Goal: Complete application form: Complete application form

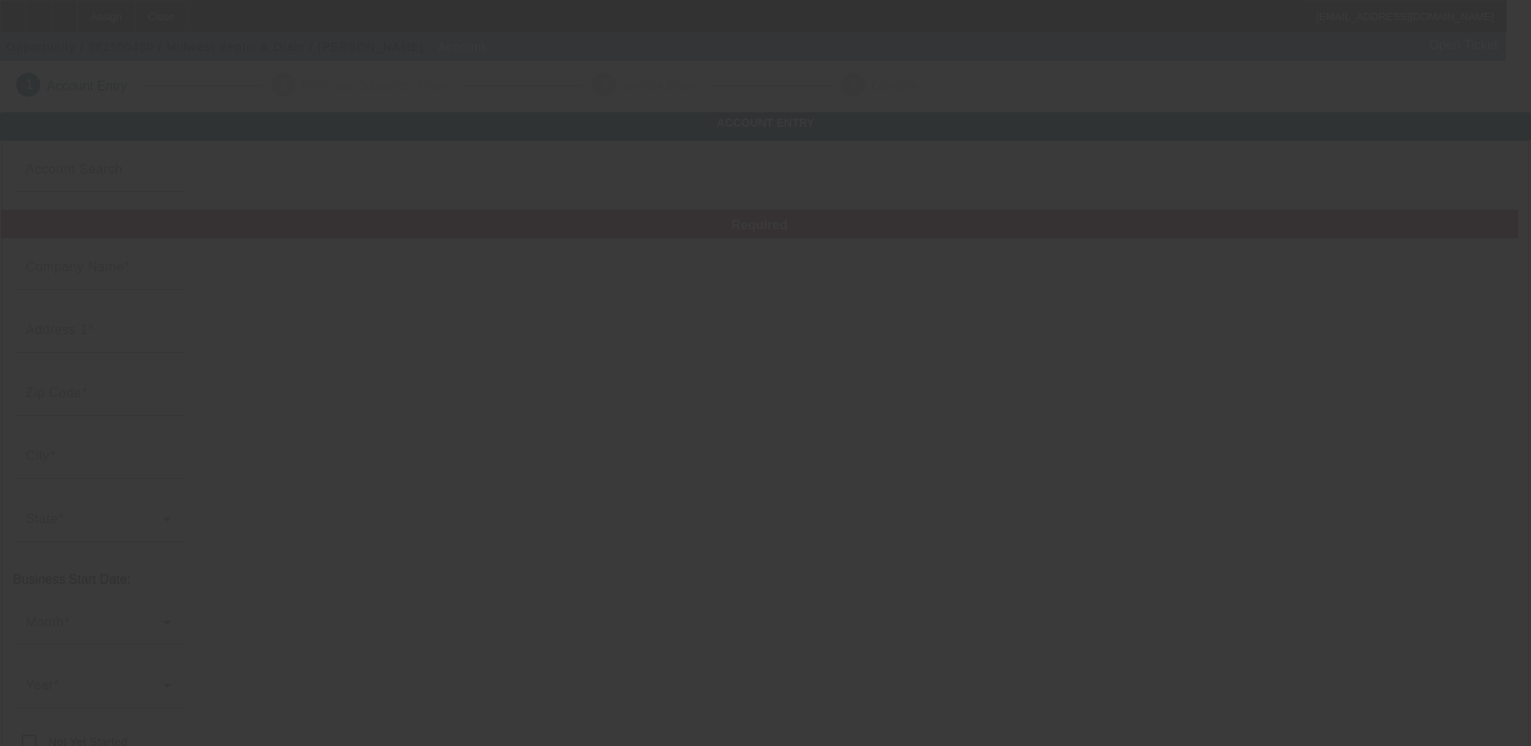
type input "Midwest Septic & Drain"
type input "[STREET_ADDRESS][PERSON_NAME]"
type input "60481"
type input "Wilmington"
type input "[PHONE_NUMBER]"
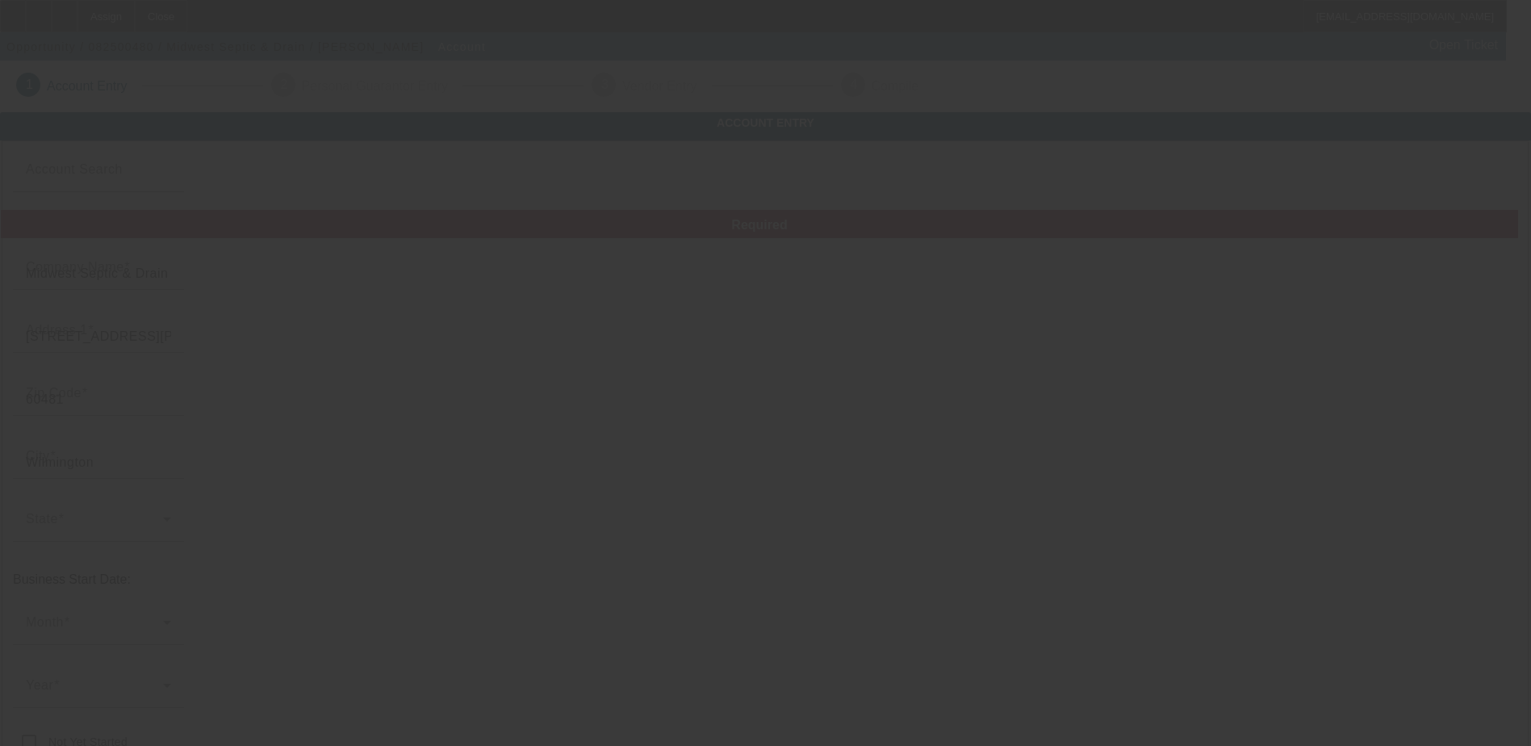
type input "[EMAIL_ADDRESS][DOMAIN_NAME]"
type input "[URL][DOMAIN_NAME]"
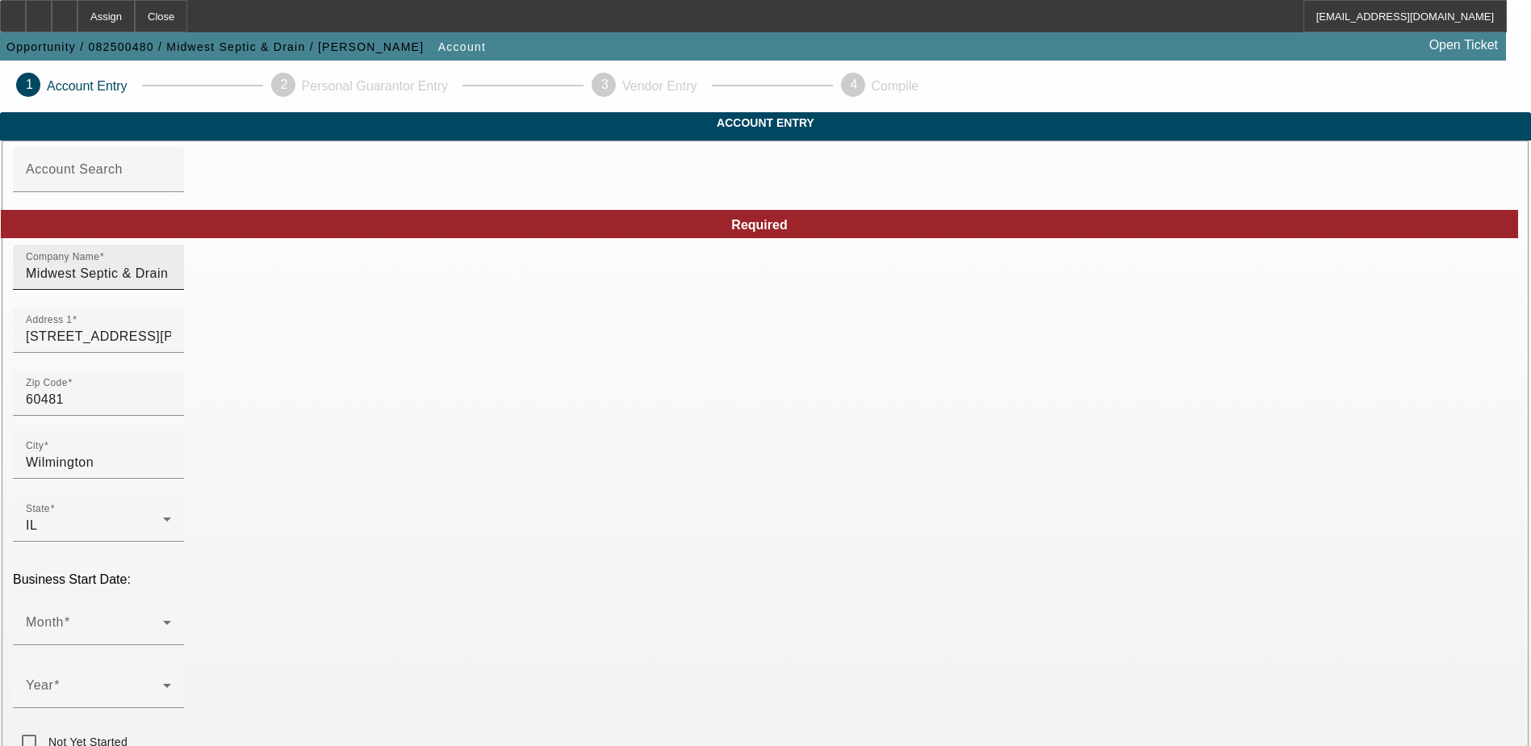
drag, startPoint x: 396, startPoint y: 304, endPoint x: 414, endPoint y: 300, distance: 18.0
click at [171, 283] on input "Midwest Septic & Drain" at bounding box center [98, 273] width 145 height 19
click at [171, 283] on input "Midwest Septic and Drain" at bounding box center [98, 273] width 145 height 19
type input "Midwest Septic and Drain INC"
click at [163, 619] on span at bounding box center [94, 628] width 137 height 19
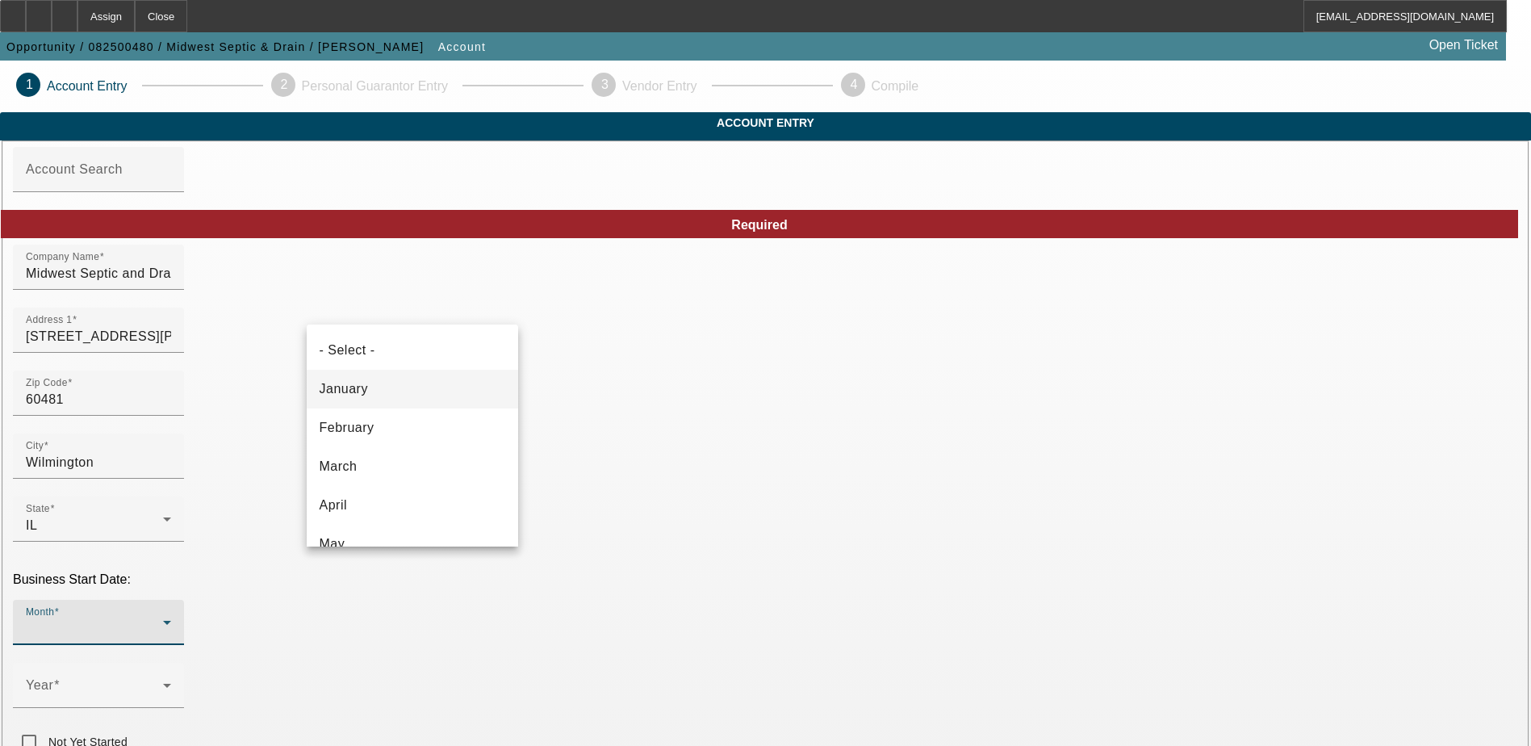
click at [397, 383] on mat-option "January" at bounding box center [412, 389] width 211 height 39
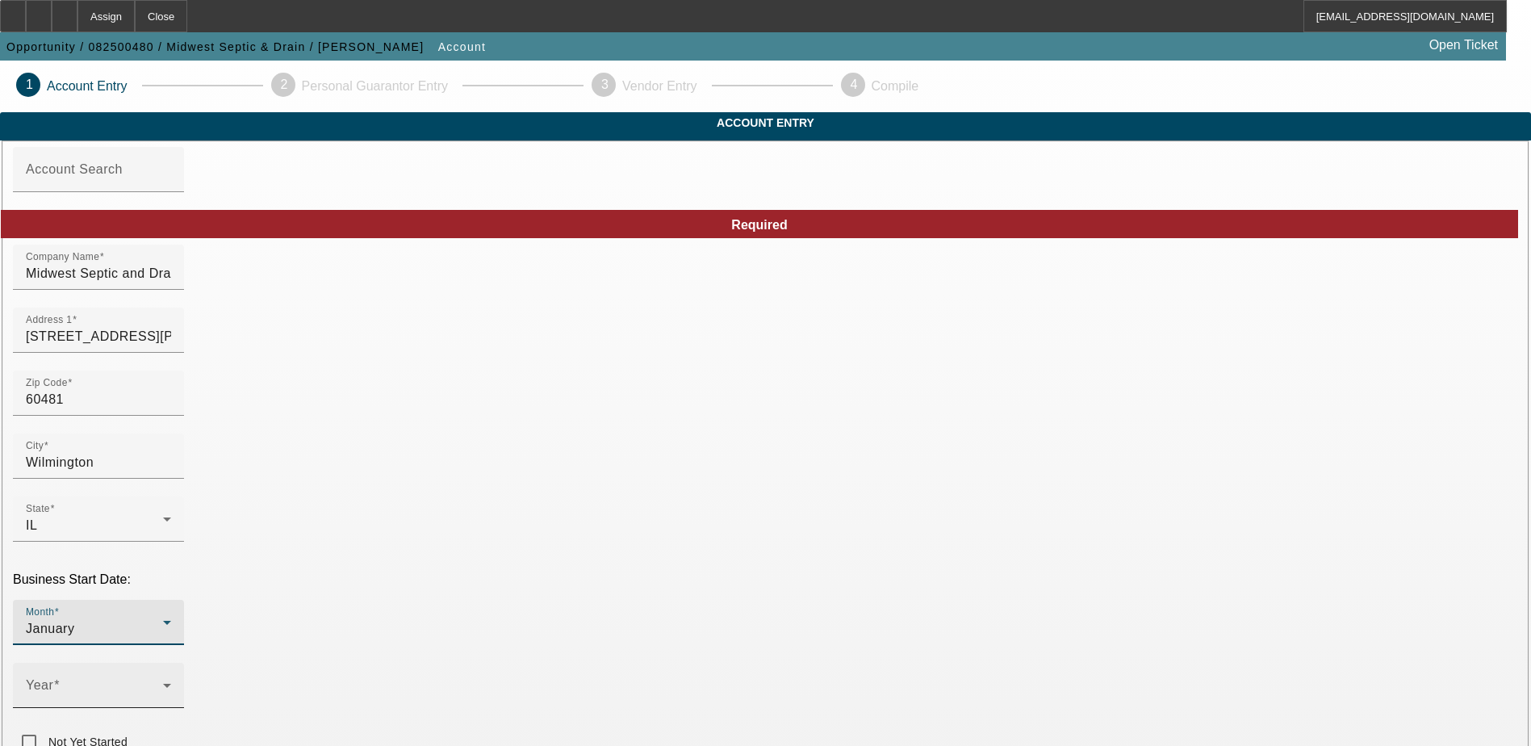
click at [163, 682] on span at bounding box center [94, 691] width 137 height 19
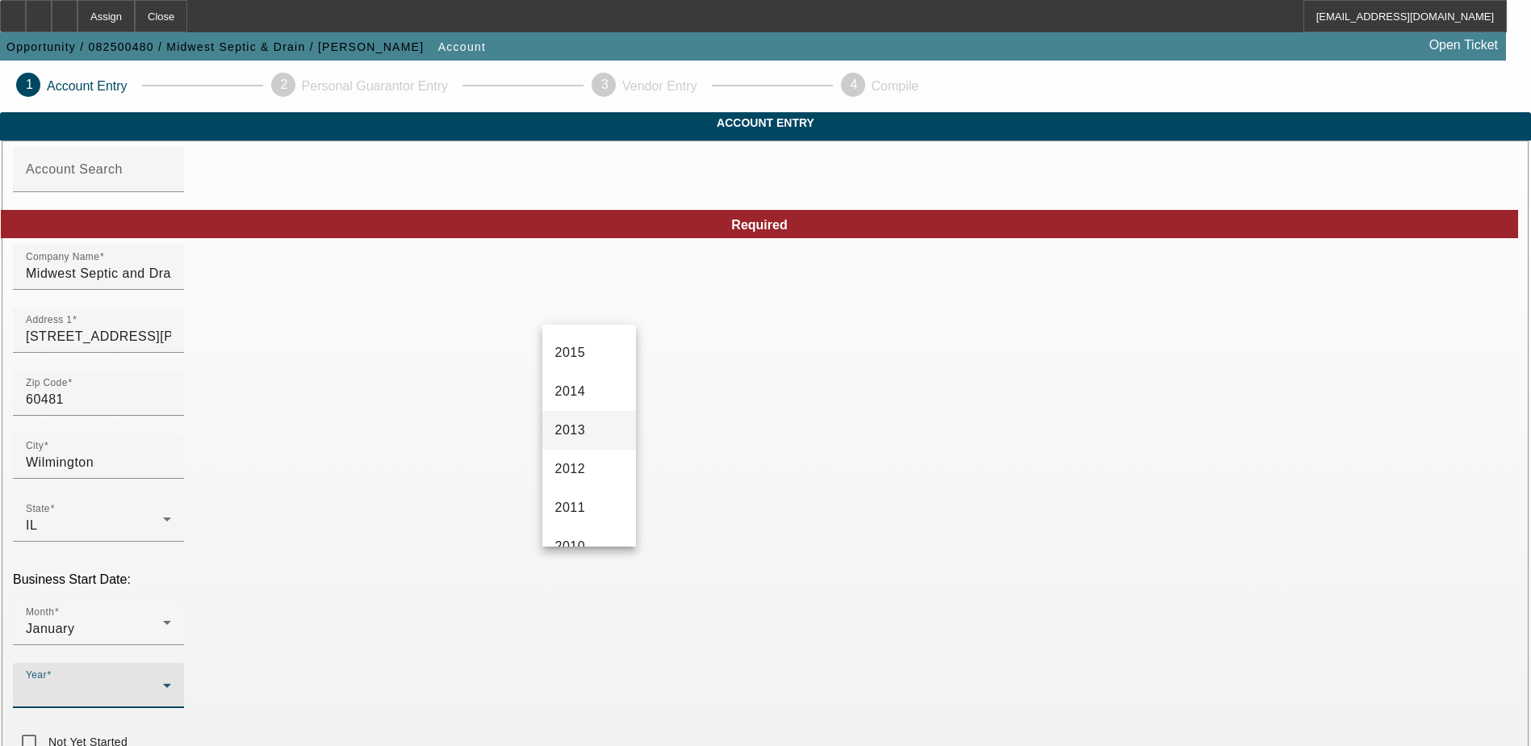
scroll to position [463, 0]
click at [582, 356] on span "2016" at bounding box center [570, 352] width 31 height 19
drag, startPoint x: 931, startPoint y: 426, endPoint x: 751, endPoint y: 442, distance: 181.5
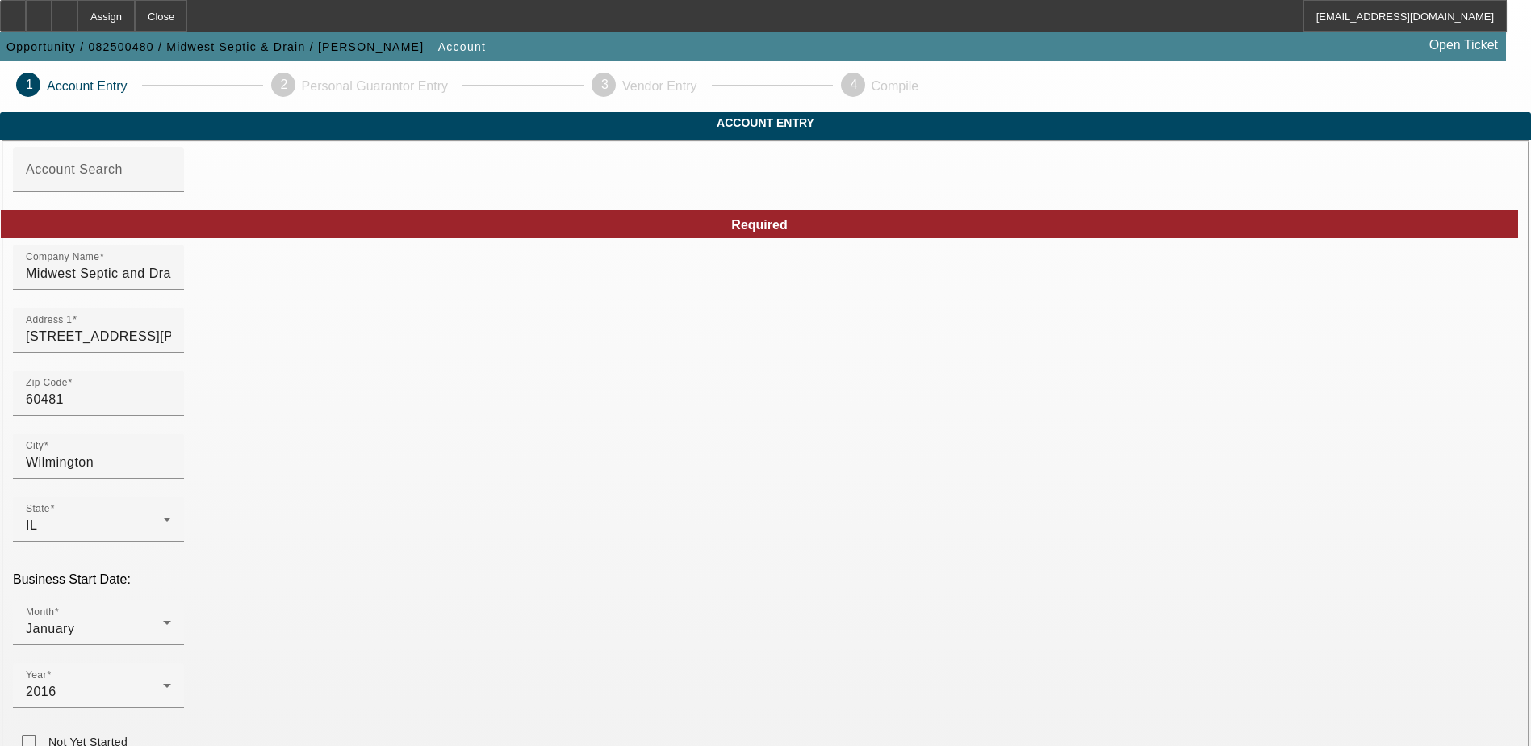
type input "[EMAIL_ADDRESS][DOMAIN_NAME]"
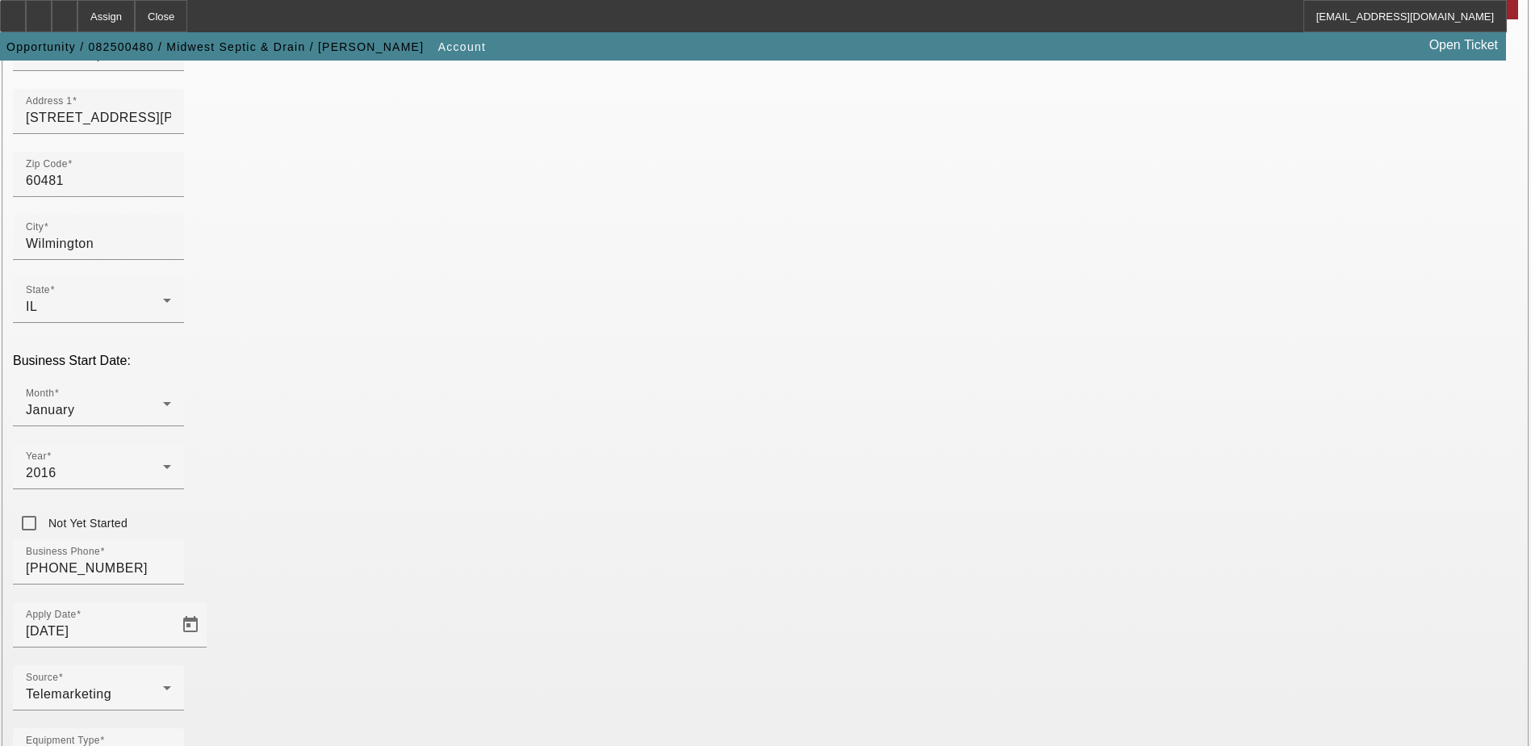
scroll to position [242, 0]
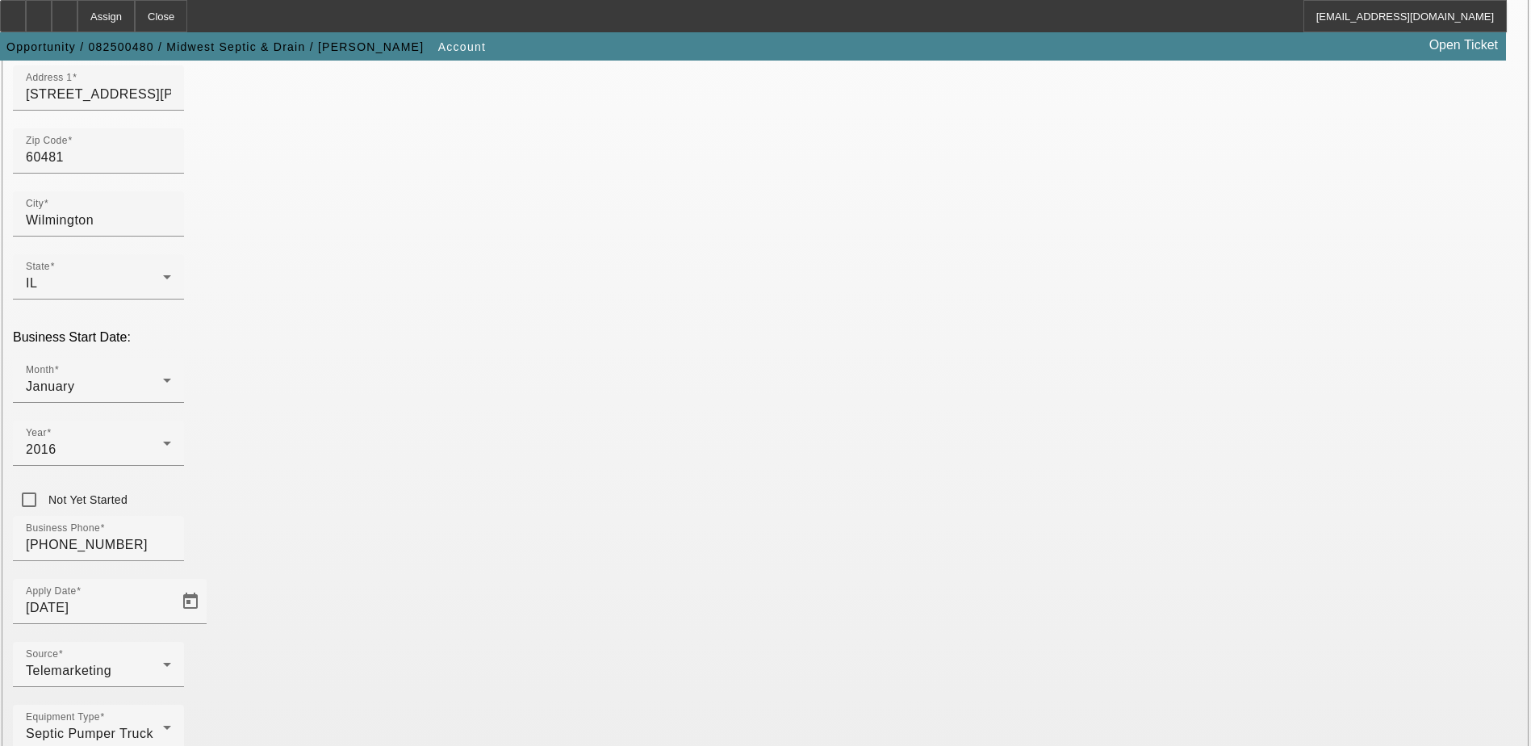
paste input "464291116"
type input "464291116"
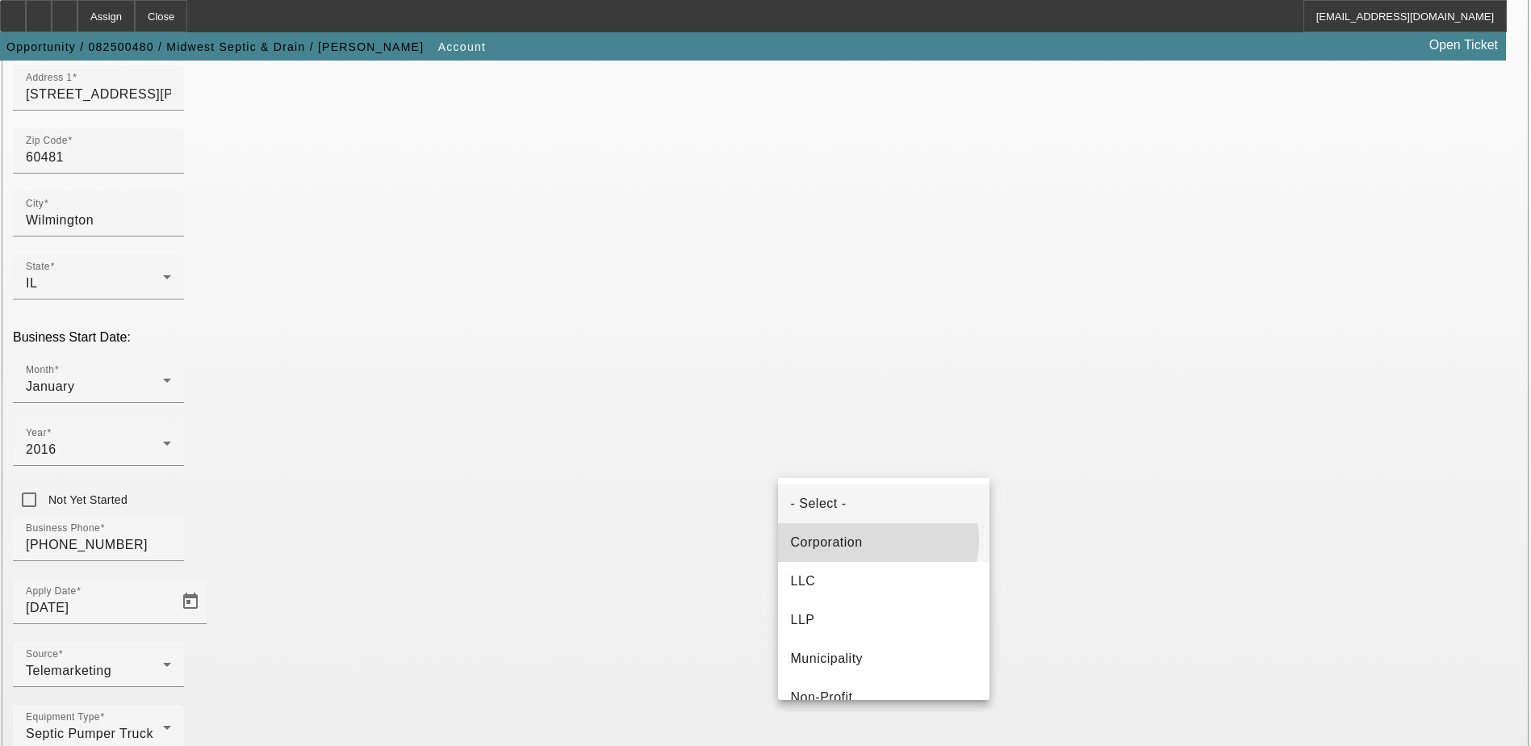
click at [862, 540] on span "Corporation" at bounding box center [827, 542] width 72 height 19
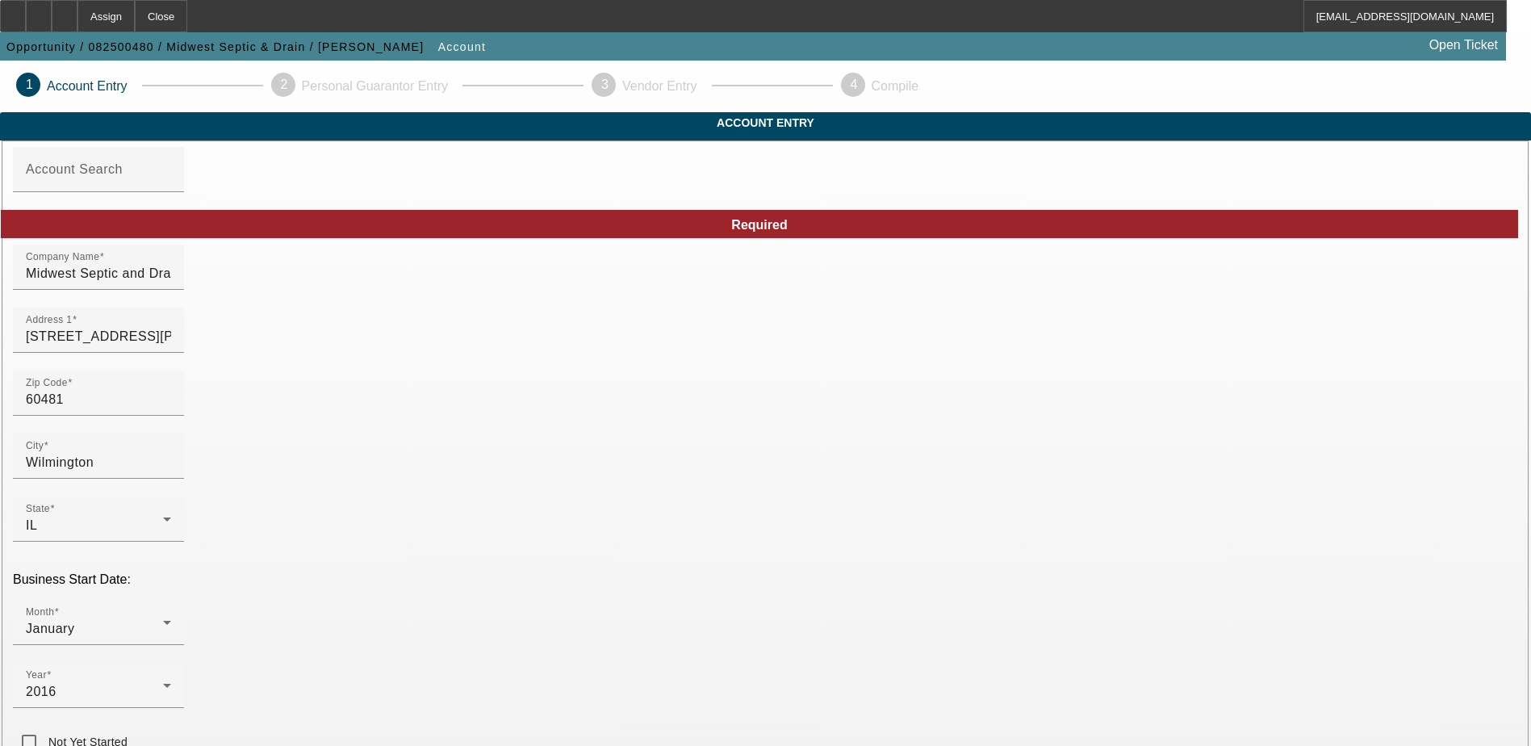
scroll to position [273, 0]
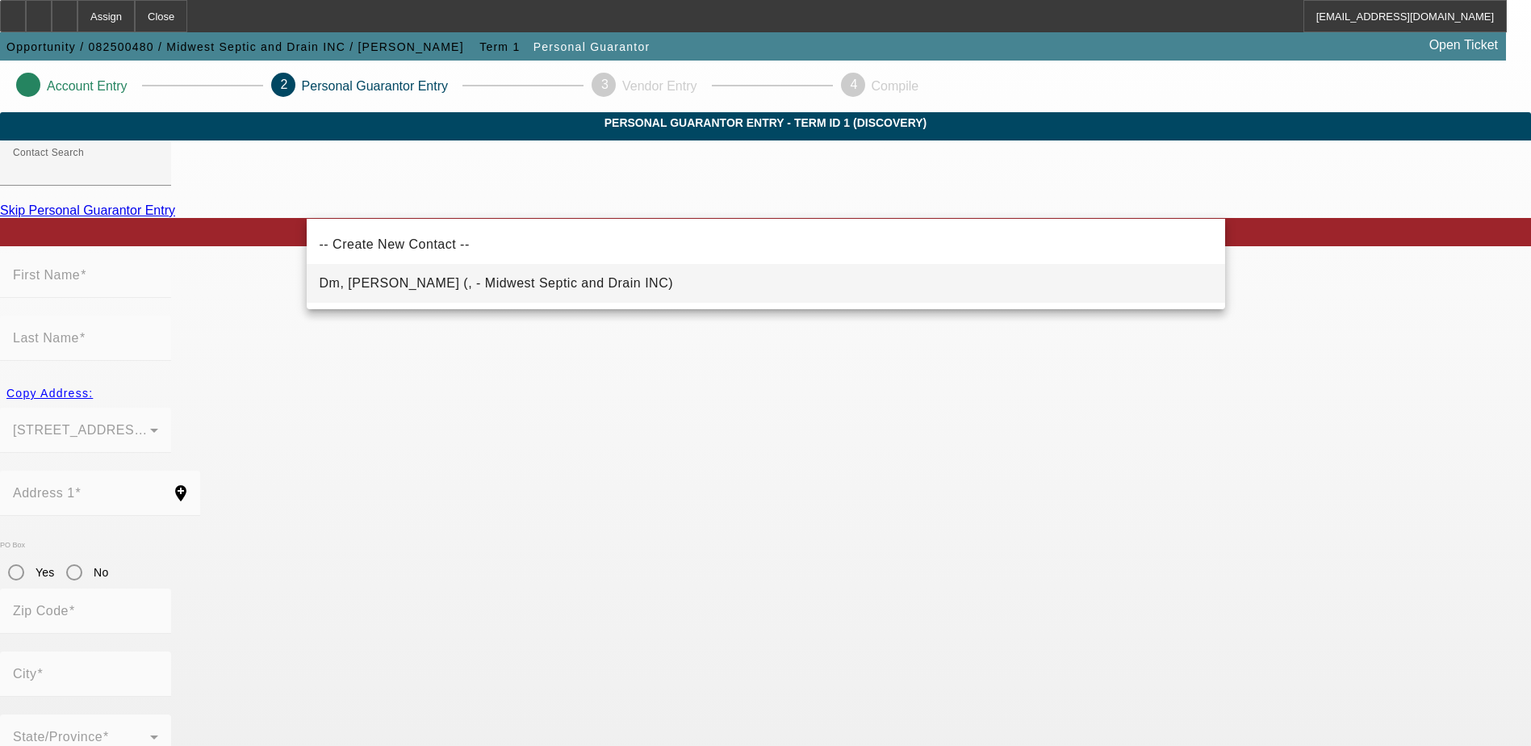
click at [555, 274] on mat-option "Dm, [PERSON_NAME] (, - Midwest Septic and Drain INC)" at bounding box center [766, 283] width 919 height 39
type input "Dm, [PERSON_NAME] (, - Midwest Septic and Drain INC)"
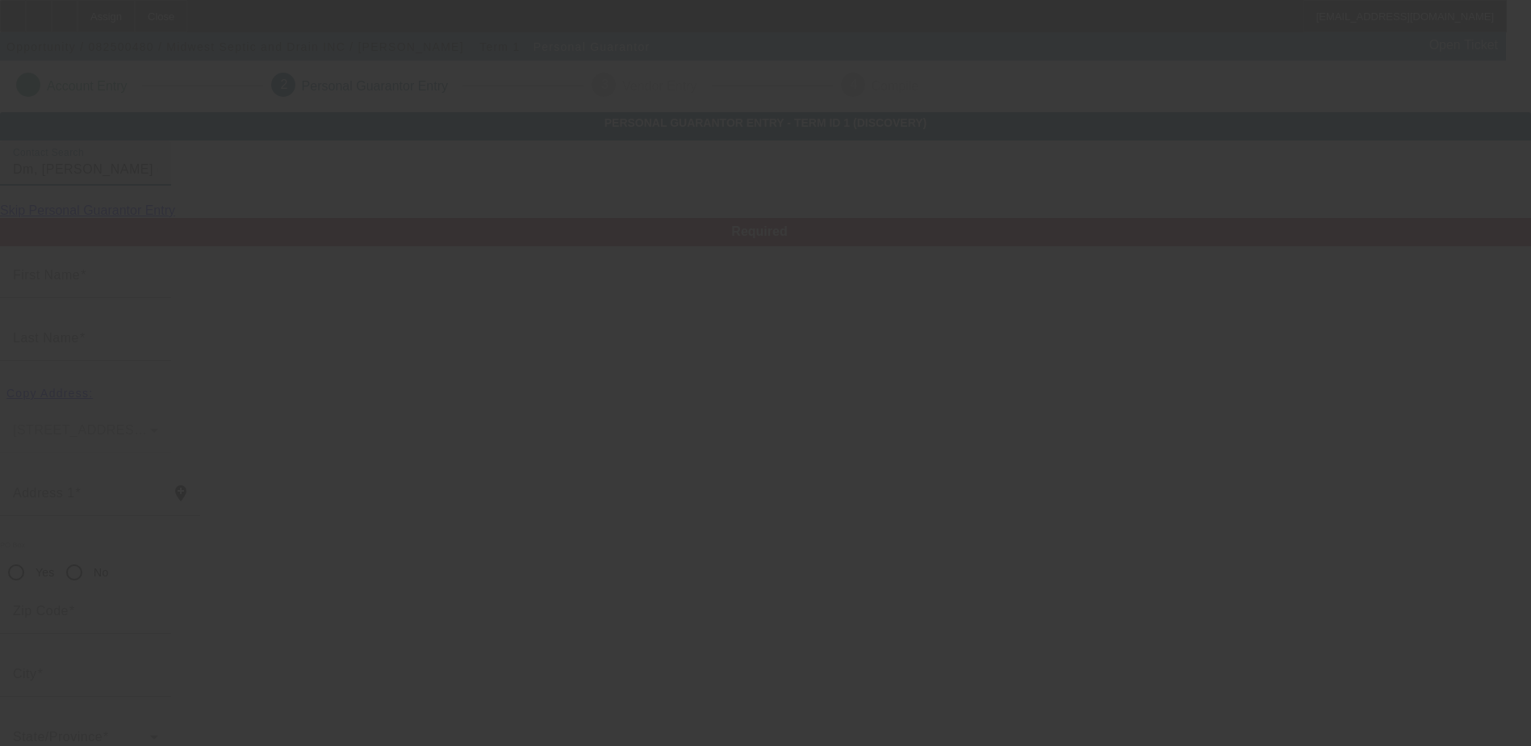
type input "[PERSON_NAME]"
type input "Dm"
radio input "true"
type input "[PHONE_NUMBER]"
type input "[EMAIL_ADDRESS][DOMAIN_NAME]"
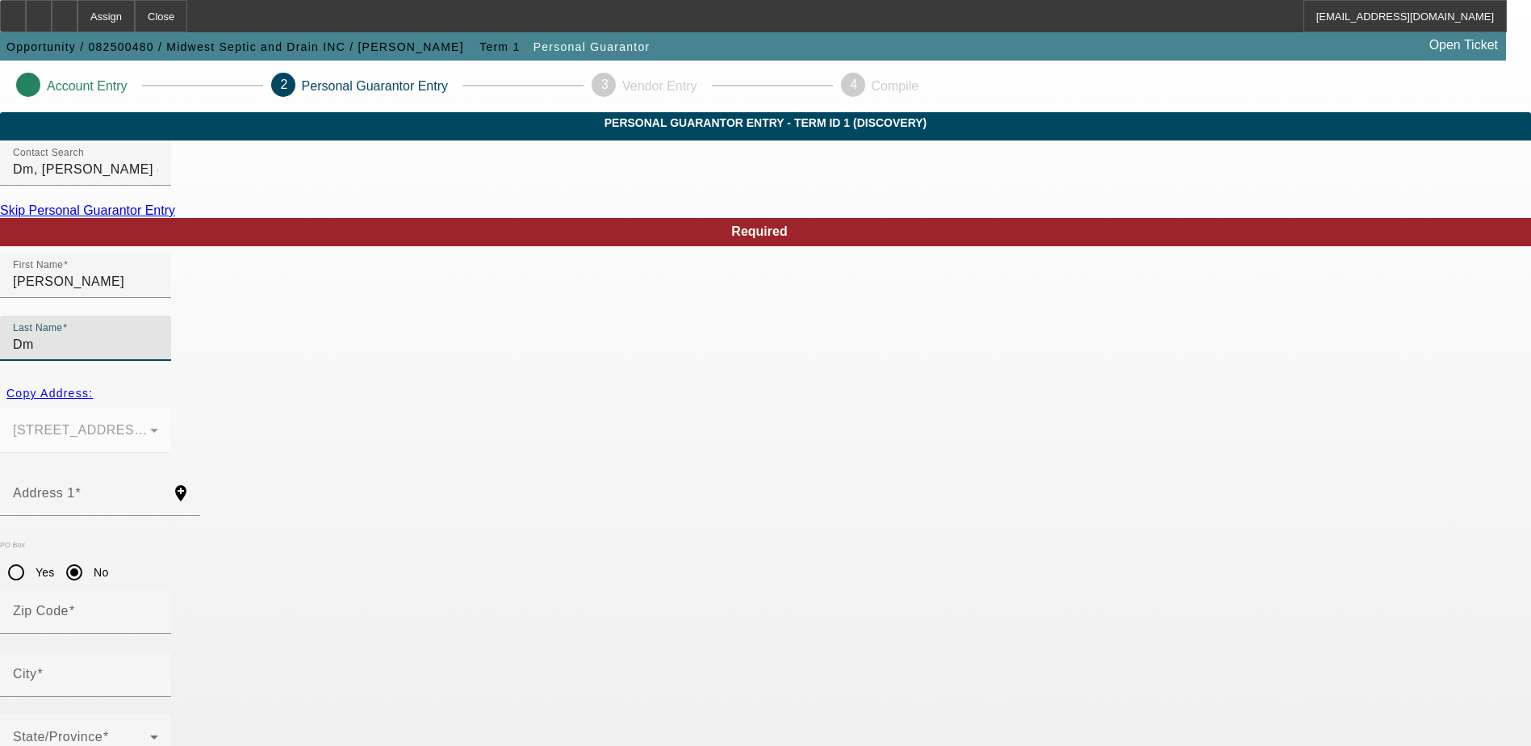
click at [158, 335] on input "Dm" at bounding box center [85, 344] width 145 height 19
type input "[PERSON_NAME]"
click at [158, 490] on input "Address 1" at bounding box center [85, 499] width 145 height 19
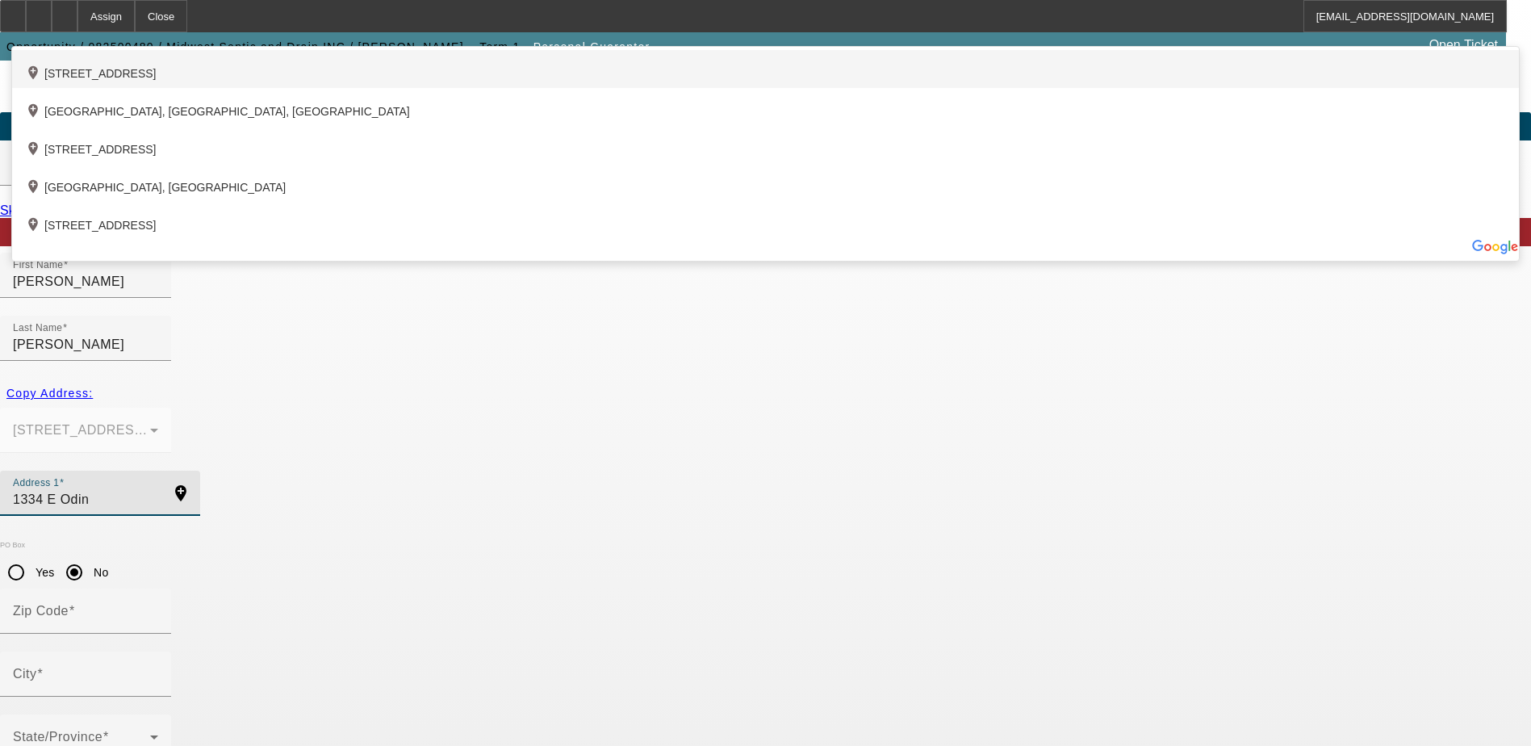
click at [546, 88] on div "add_location [STREET_ADDRESS]" at bounding box center [765, 69] width 1507 height 38
type input "[STREET_ADDRESS]"
type input "34434"
type input "[GEOGRAPHIC_DATA]"
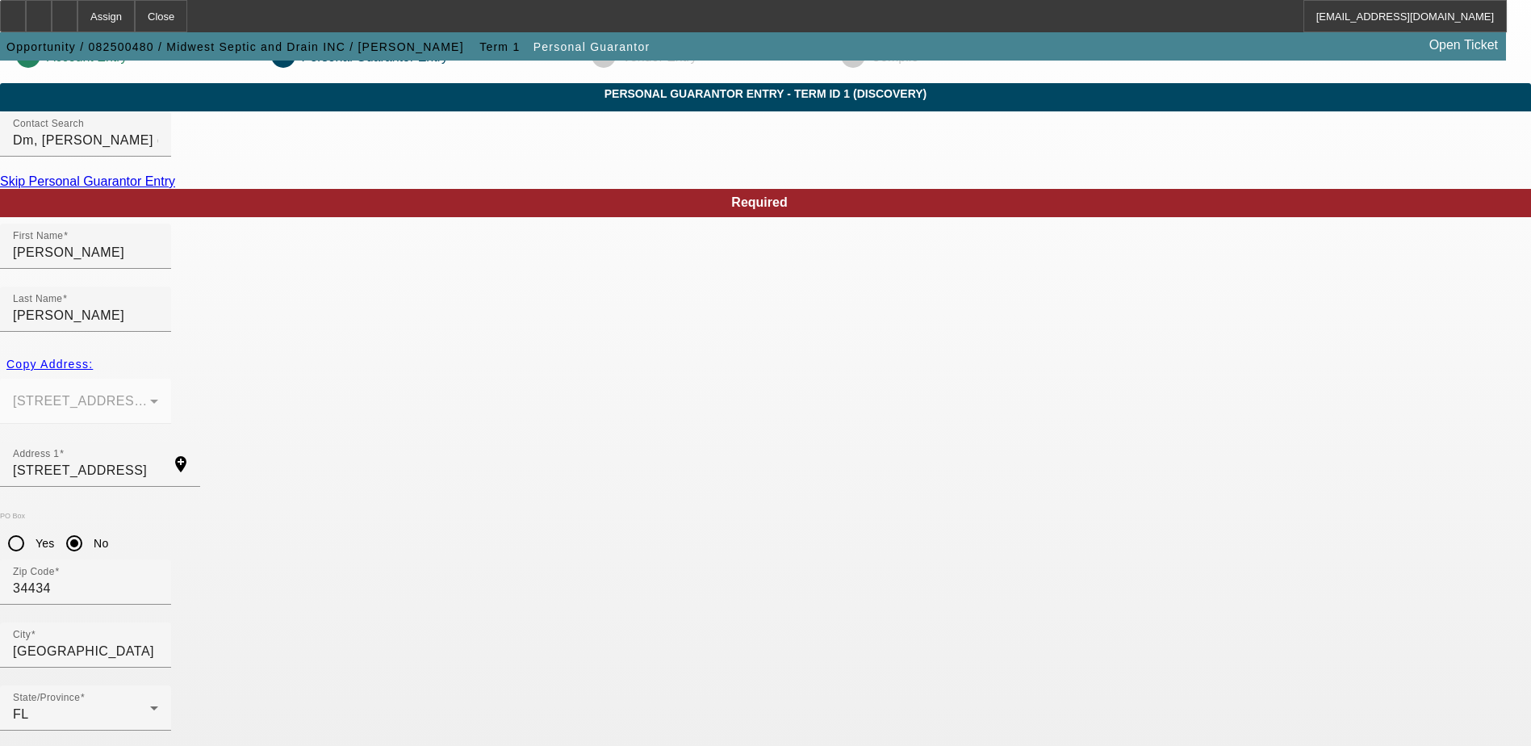
scroll to position [44, 0]
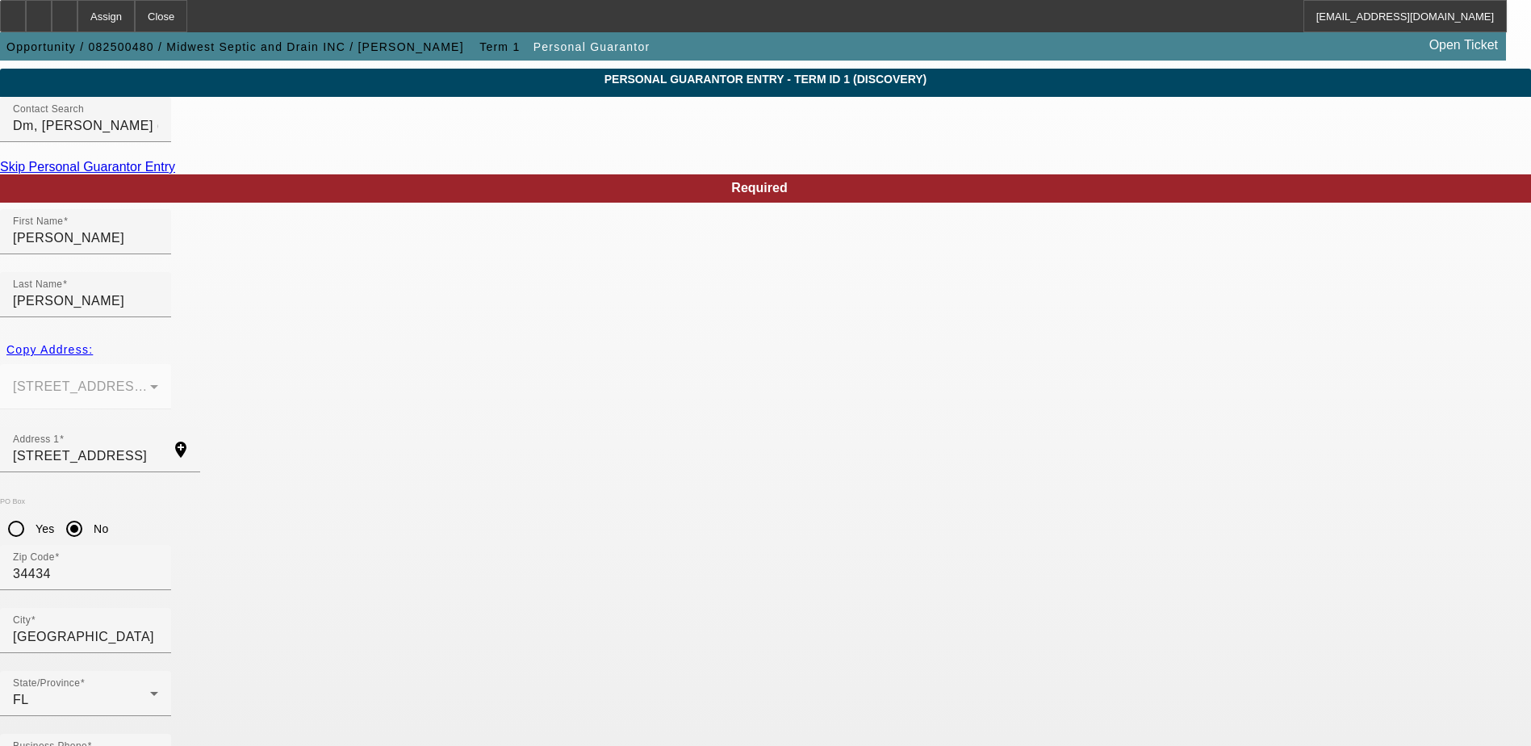
type input "100"
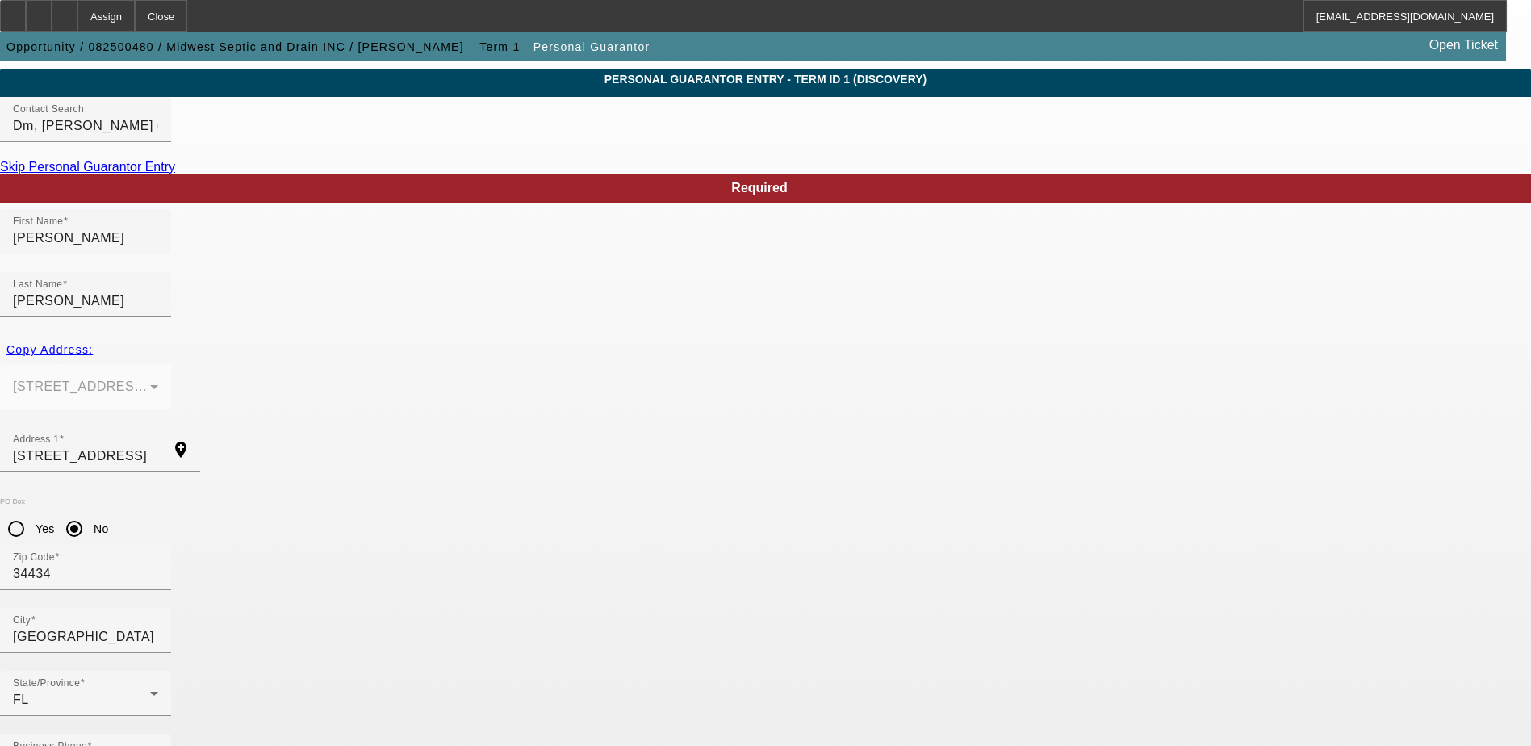
paste input "338-82-7549"
type input "338-82-7549"
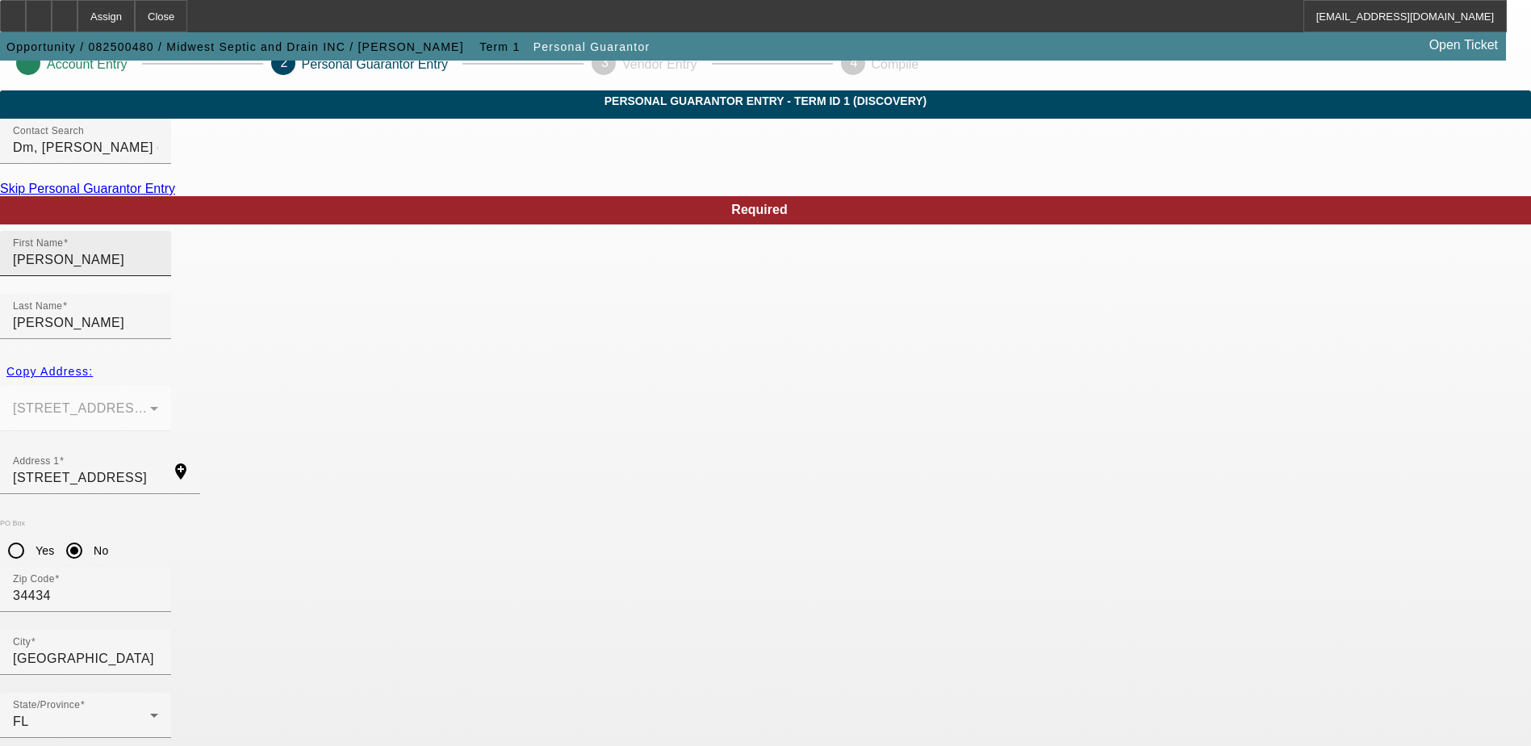
scroll to position [0, 0]
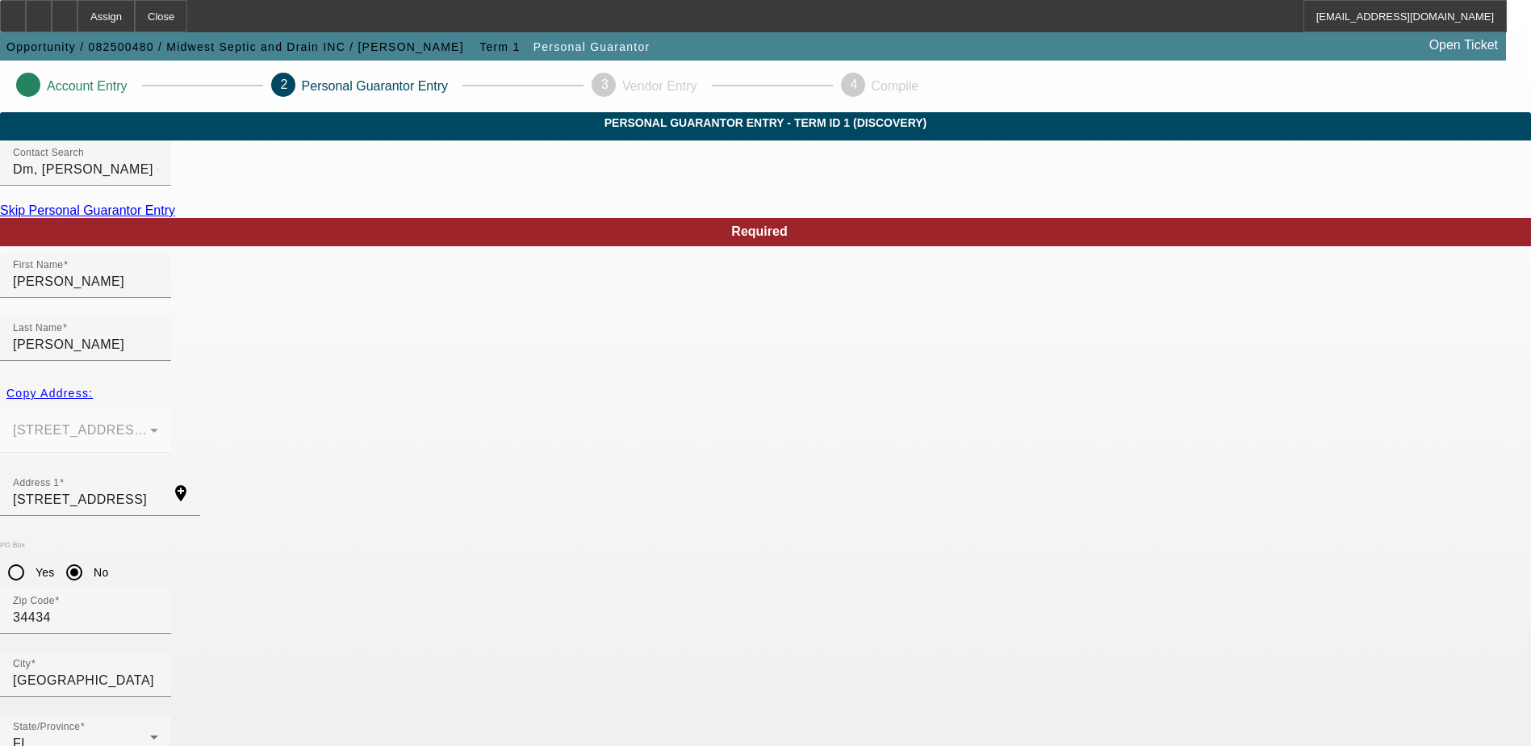
click at [40, 73] on div at bounding box center [28, 85] width 24 height 24
click at [23, 90] on icon at bounding box center [23, 84] width 0 height 14
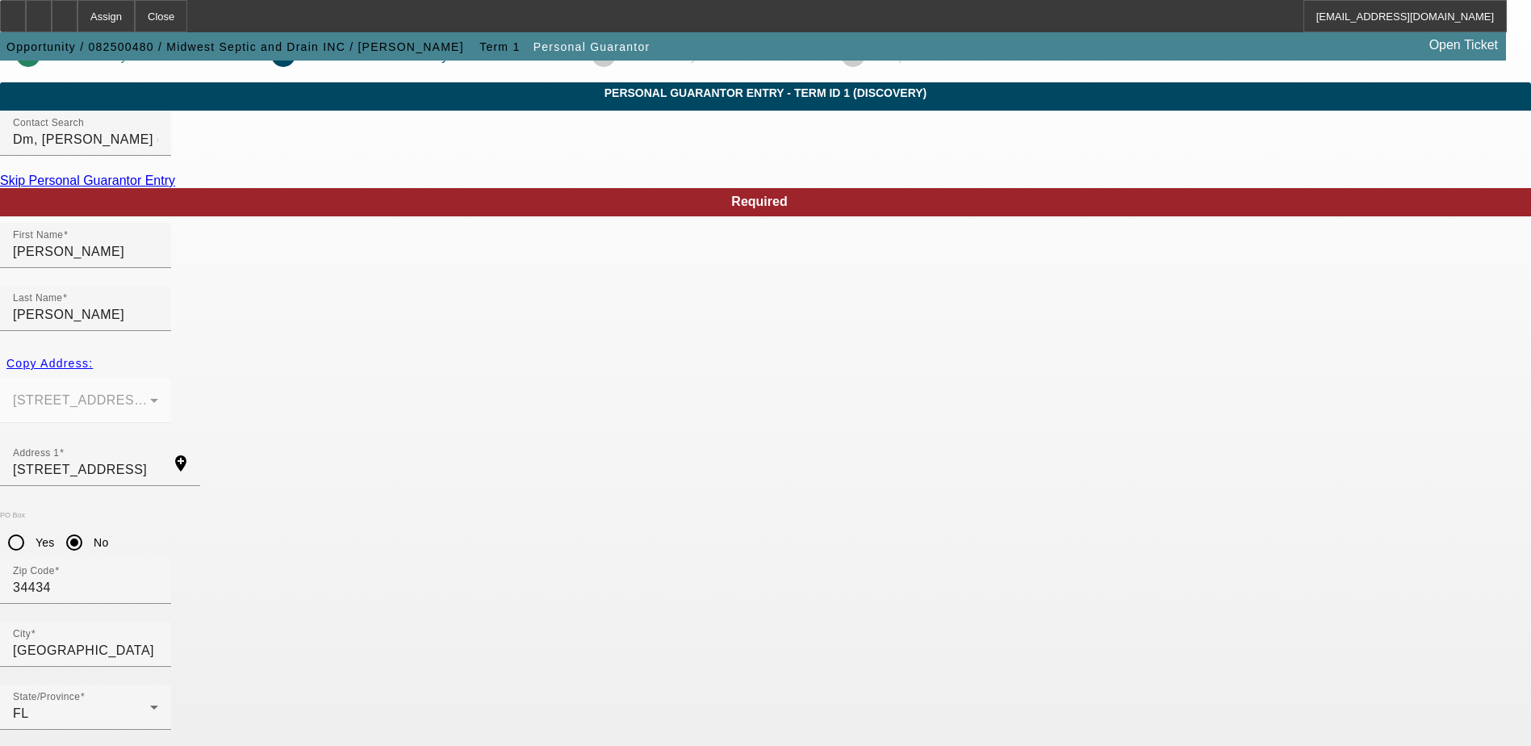
scroll to position [44, 0]
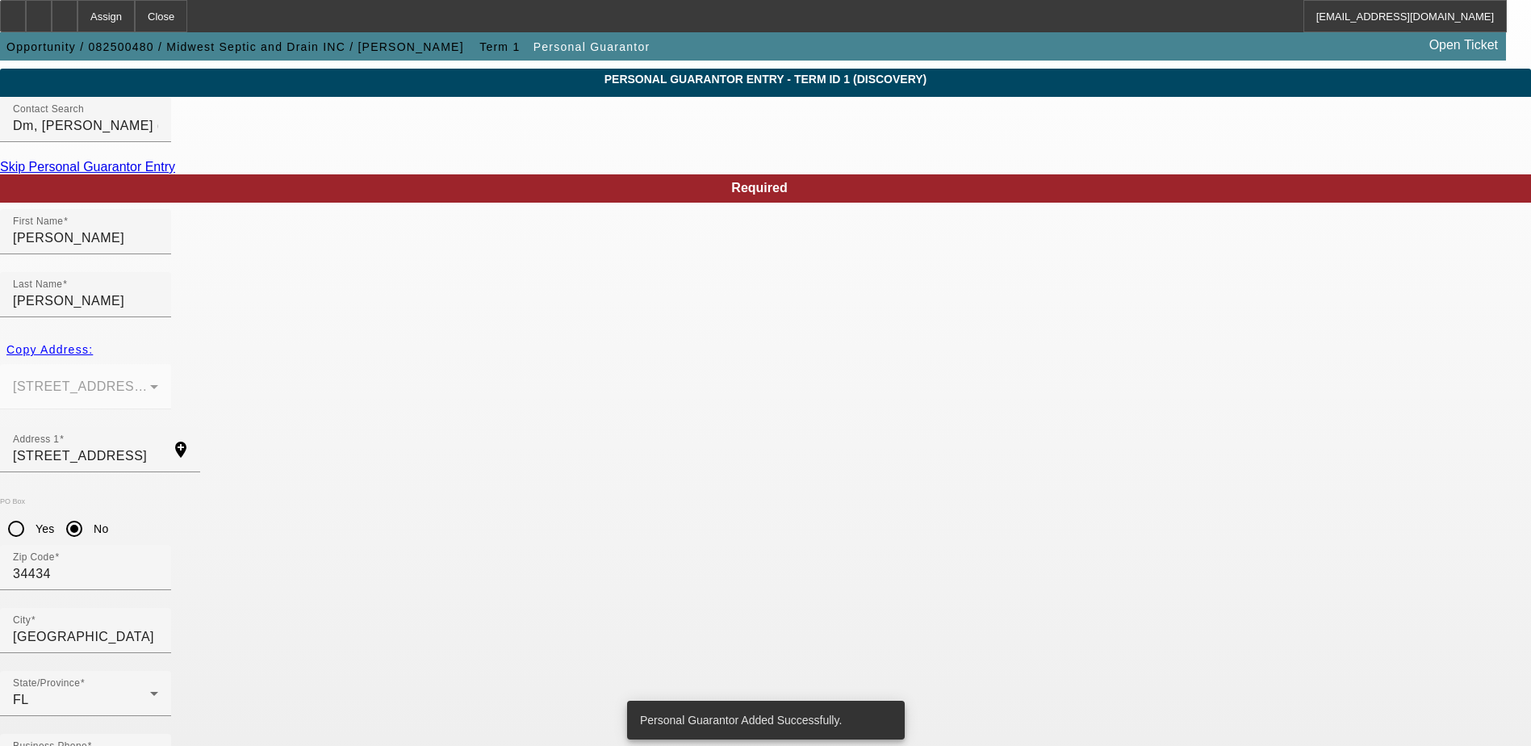
scroll to position [0, 0]
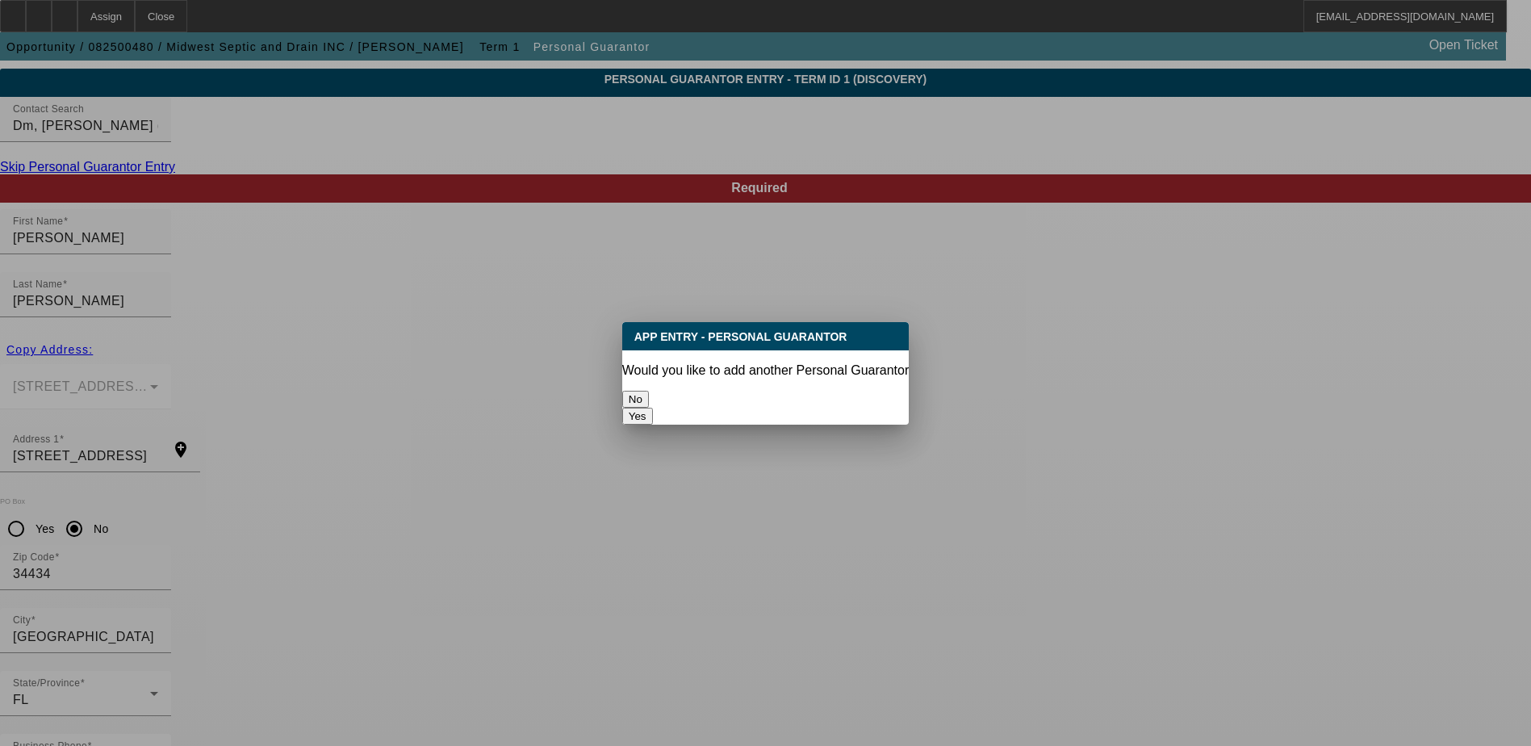
click at [649, 391] on button "No" at bounding box center [635, 399] width 27 height 17
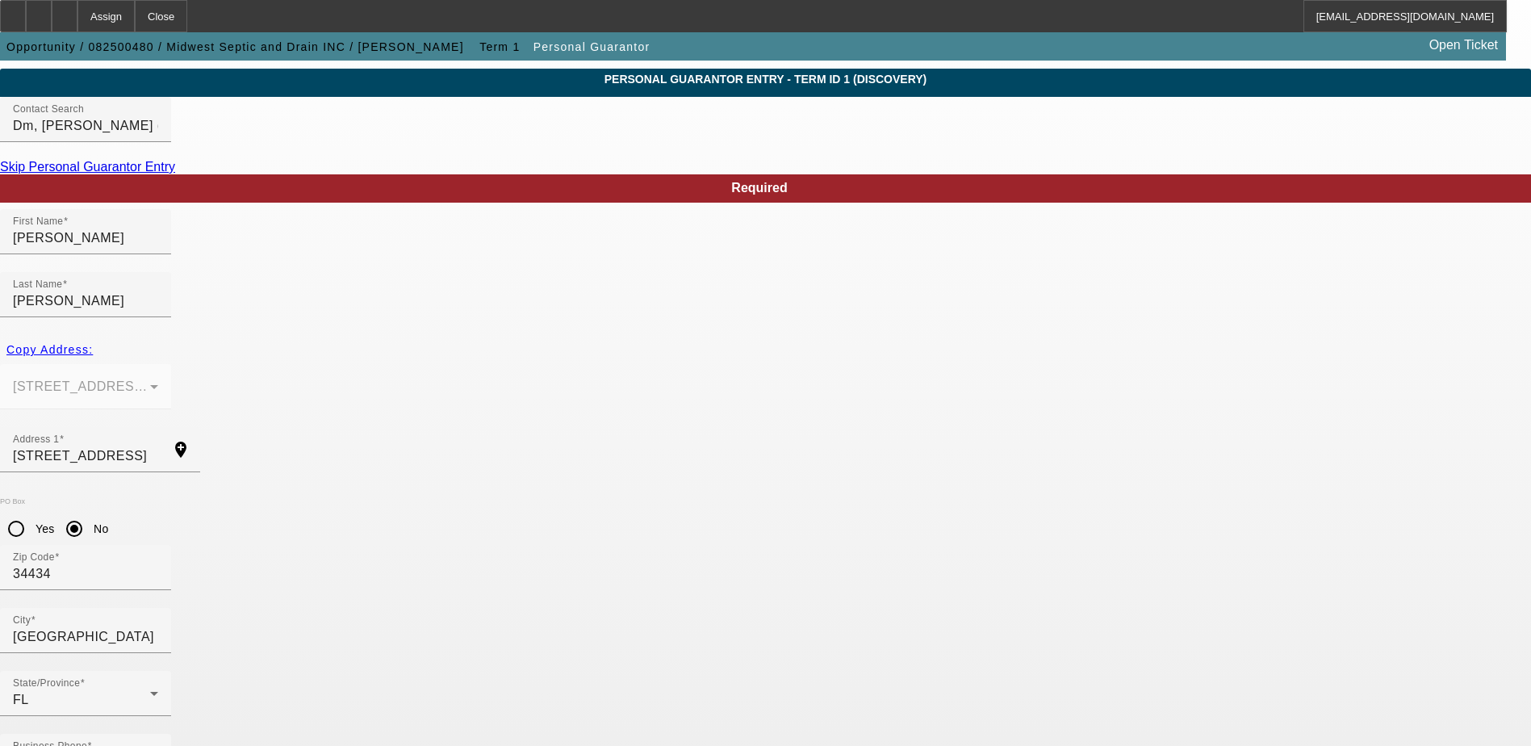
scroll to position [44, 0]
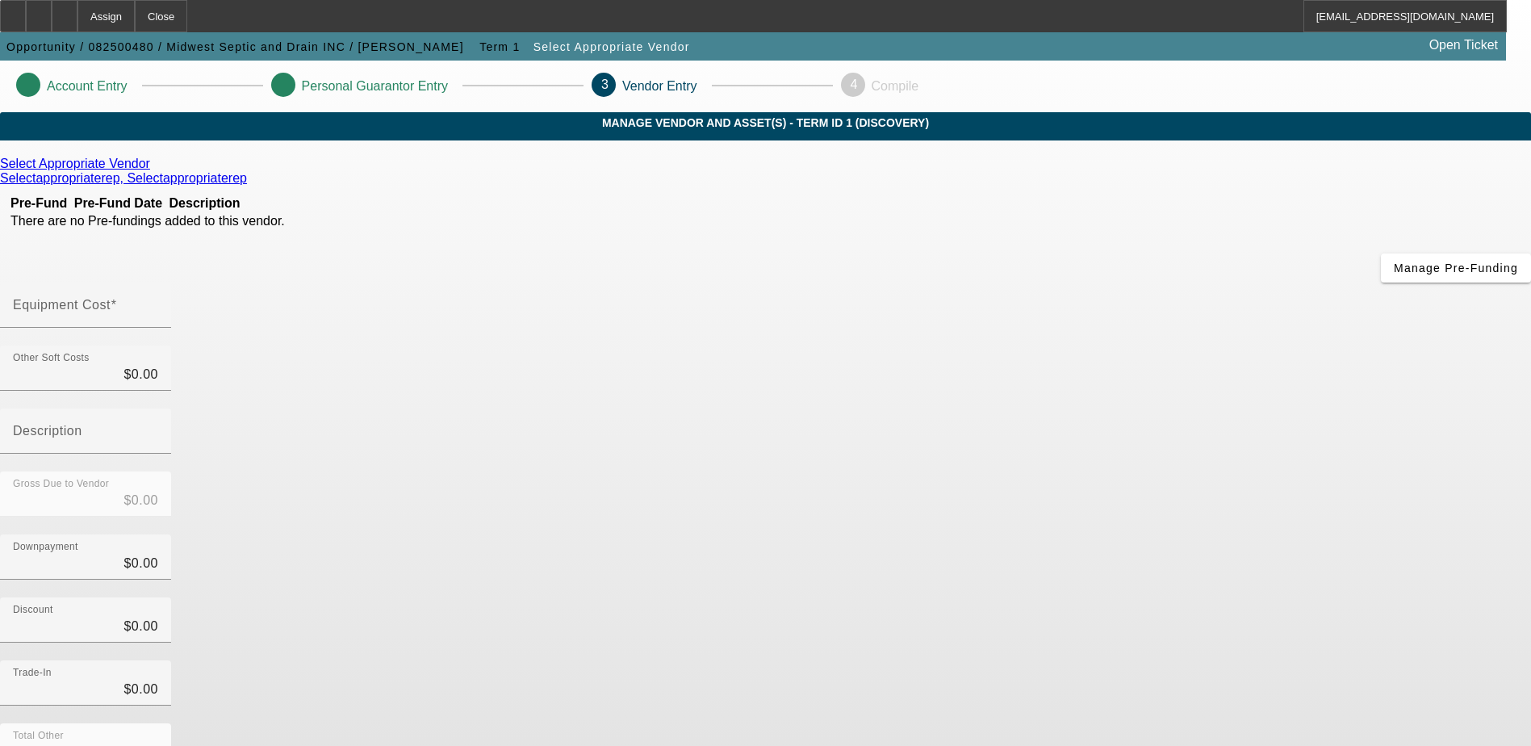
click at [154, 170] on icon at bounding box center [154, 164] width 0 height 14
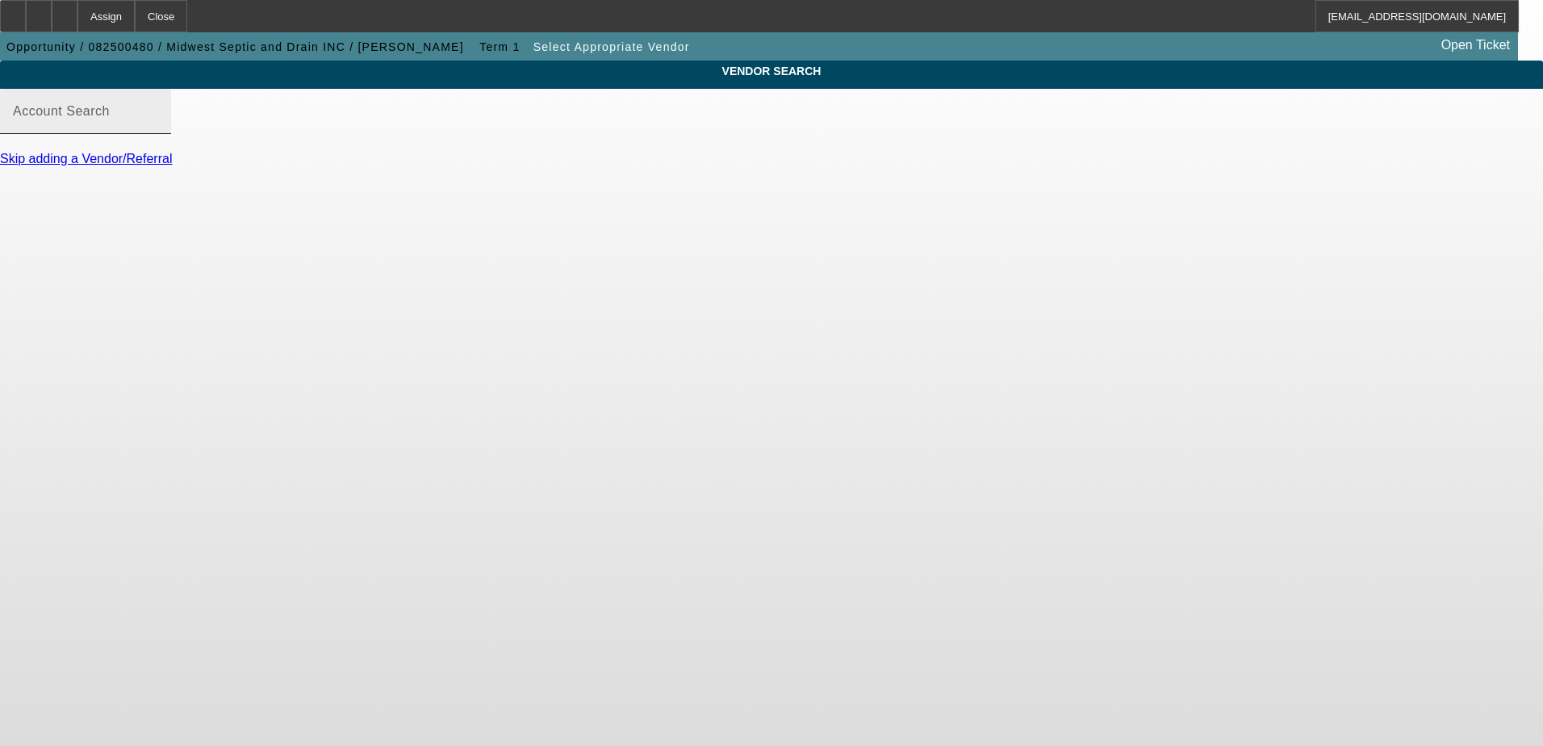
click at [158, 128] on input "Account Search" at bounding box center [85, 117] width 145 height 19
type input "t"
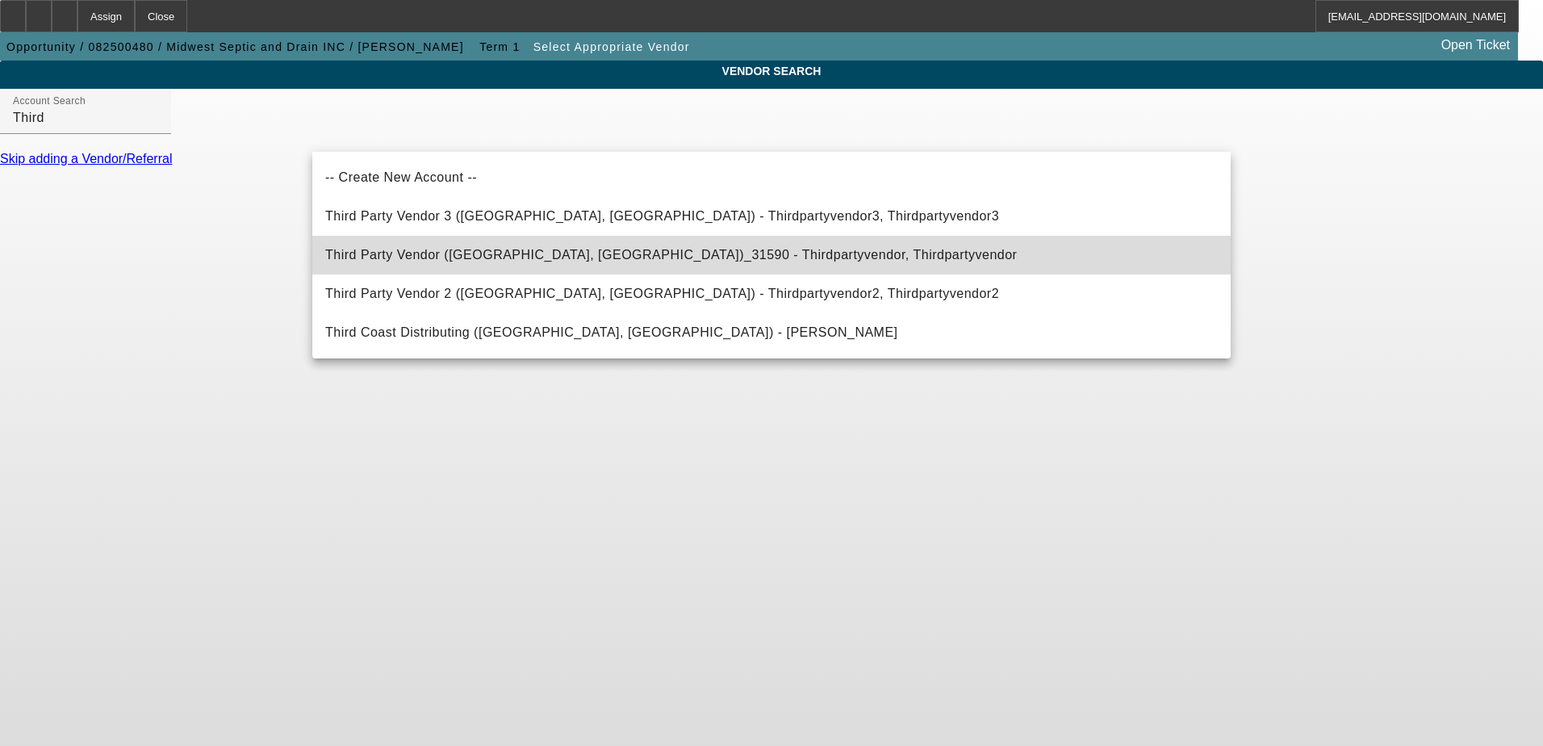
click at [449, 241] on mat-option "Third Party Vendor ([GEOGRAPHIC_DATA], [GEOGRAPHIC_DATA])_31590 - Thirdpartyven…" at bounding box center [771, 255] width 919 height 39
type input "Third Party Vendor ([GEOGRAPHIC_DATA], [GEOGRAPHIC_DATA])_31590 - Thirdpartyven…"
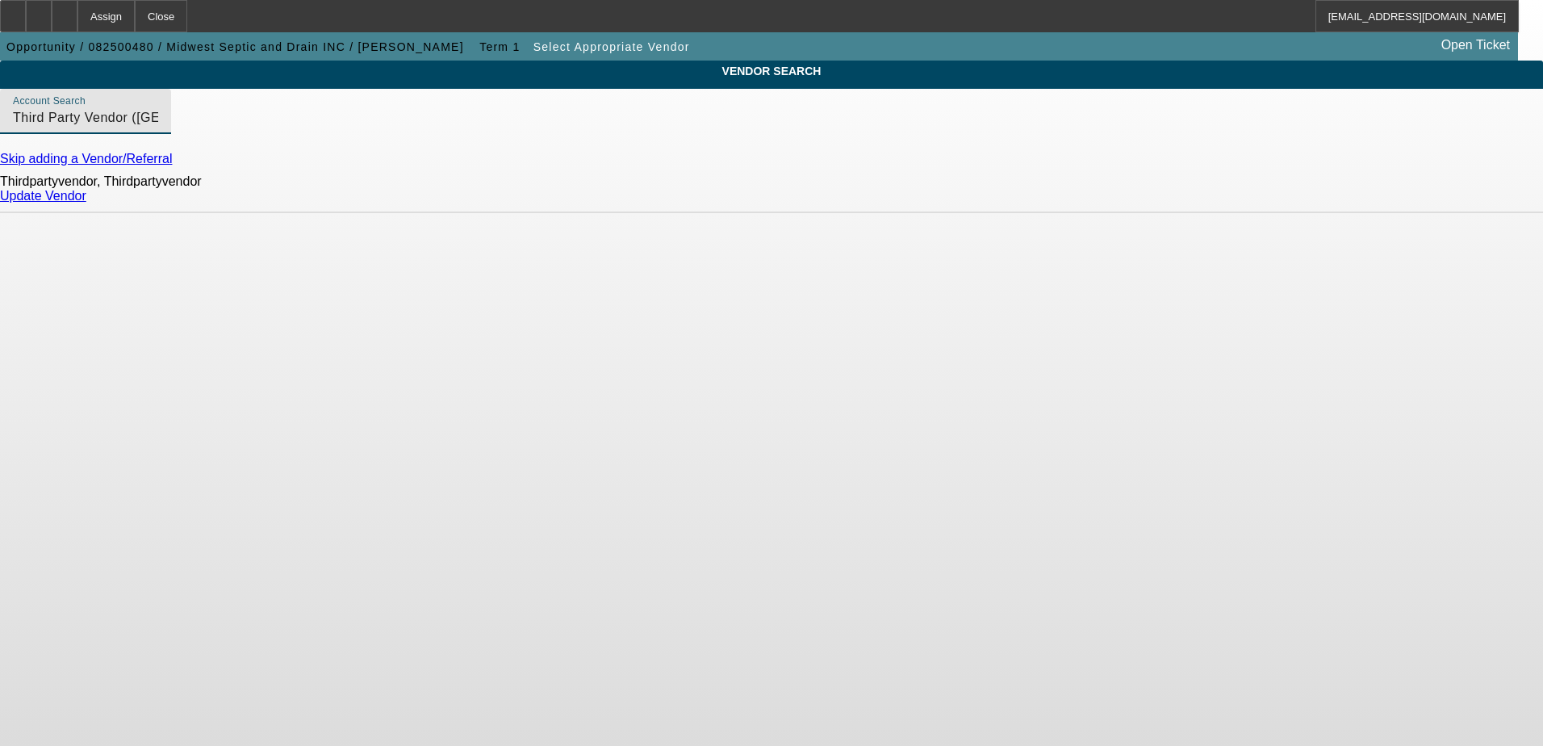
click at [86, 203] on link "Update Vendor" at bounding box center [43, 196] width 86 height 14
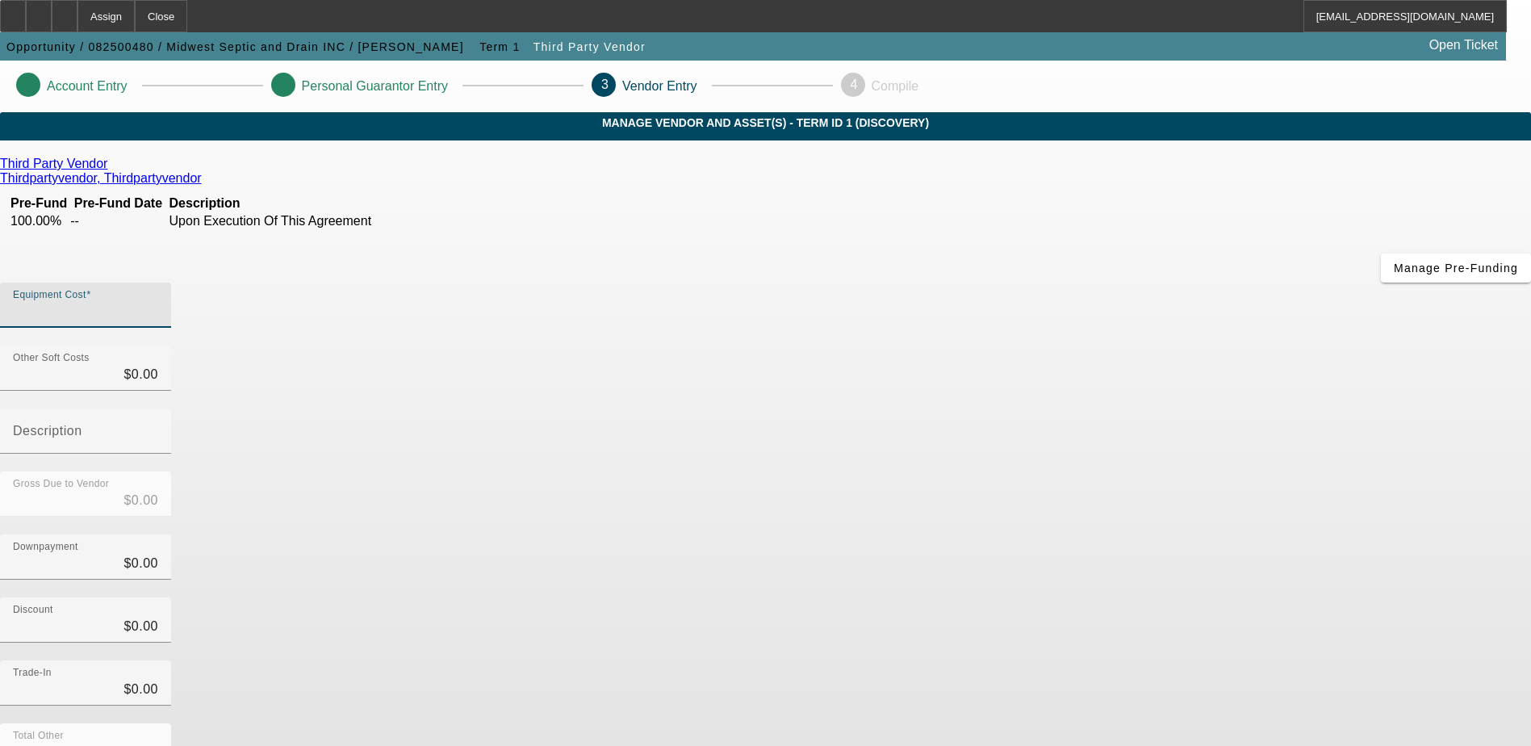
click at [158, 302] on input "Equipment Cost" at bounding box center [85, 311] width 145 height 19
type input "5"
type input "$5.00"
type input "50"
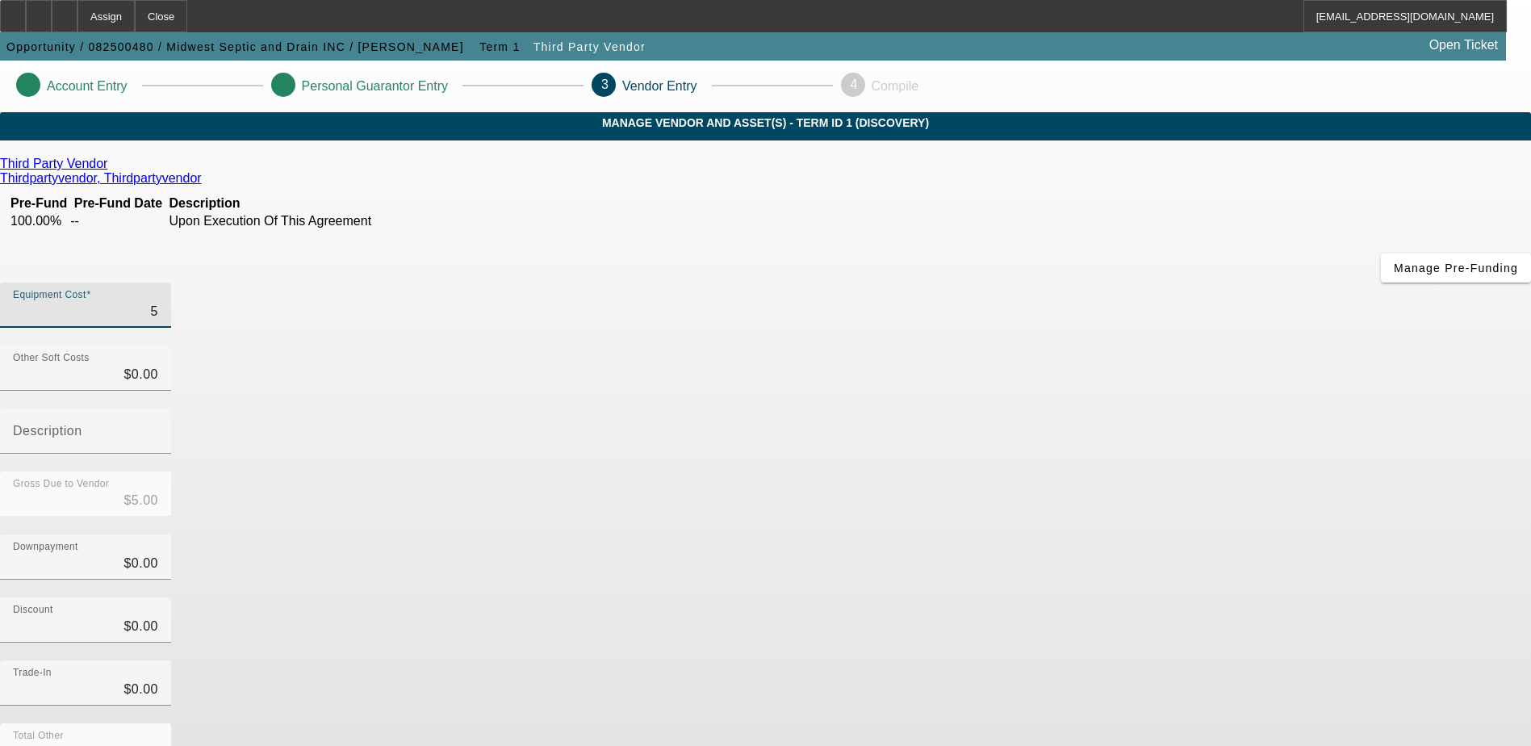
type input "$50.00"
type input "500"
type input "$500.00"
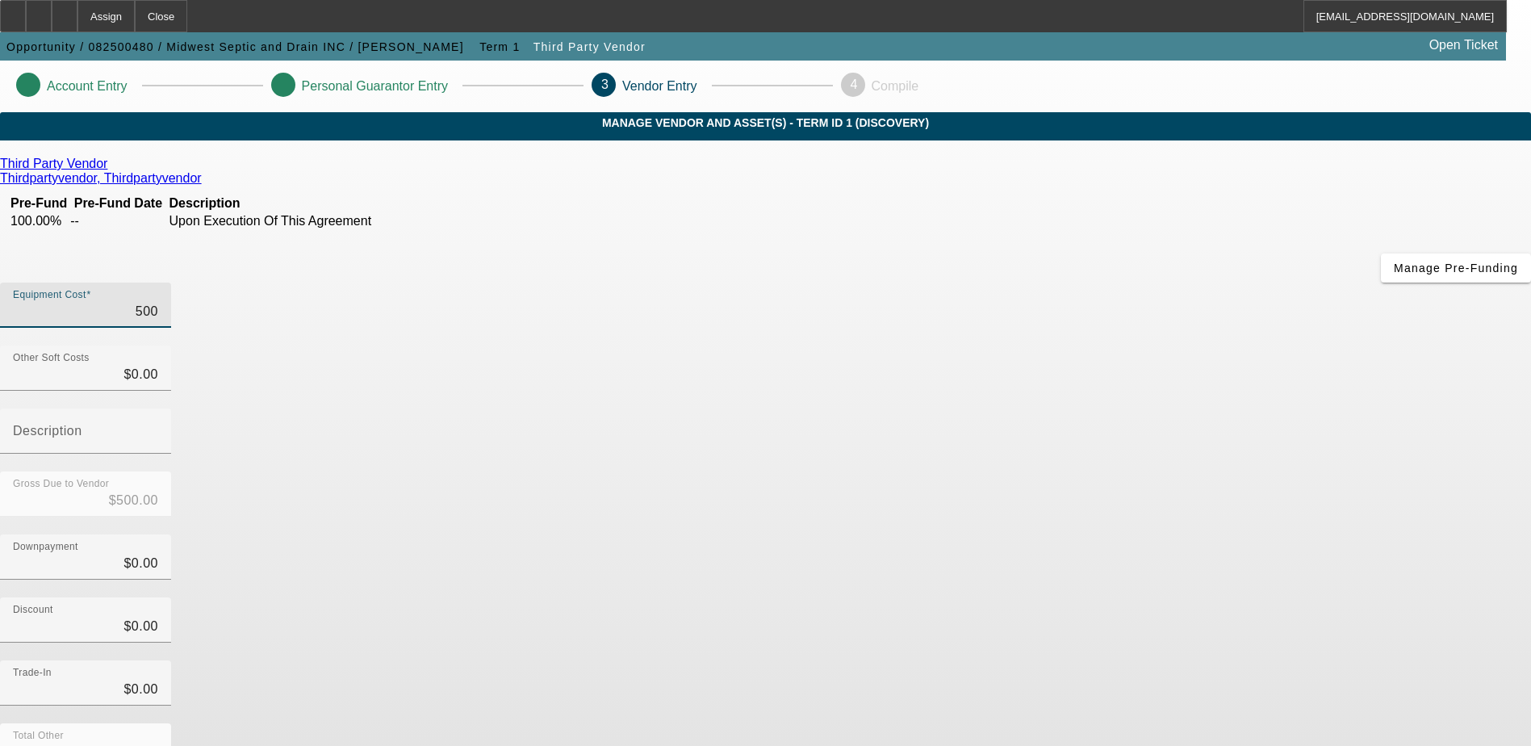
type input "5000"
type input "$5,000.00"
type input "50000"
type input "$50,000.00"
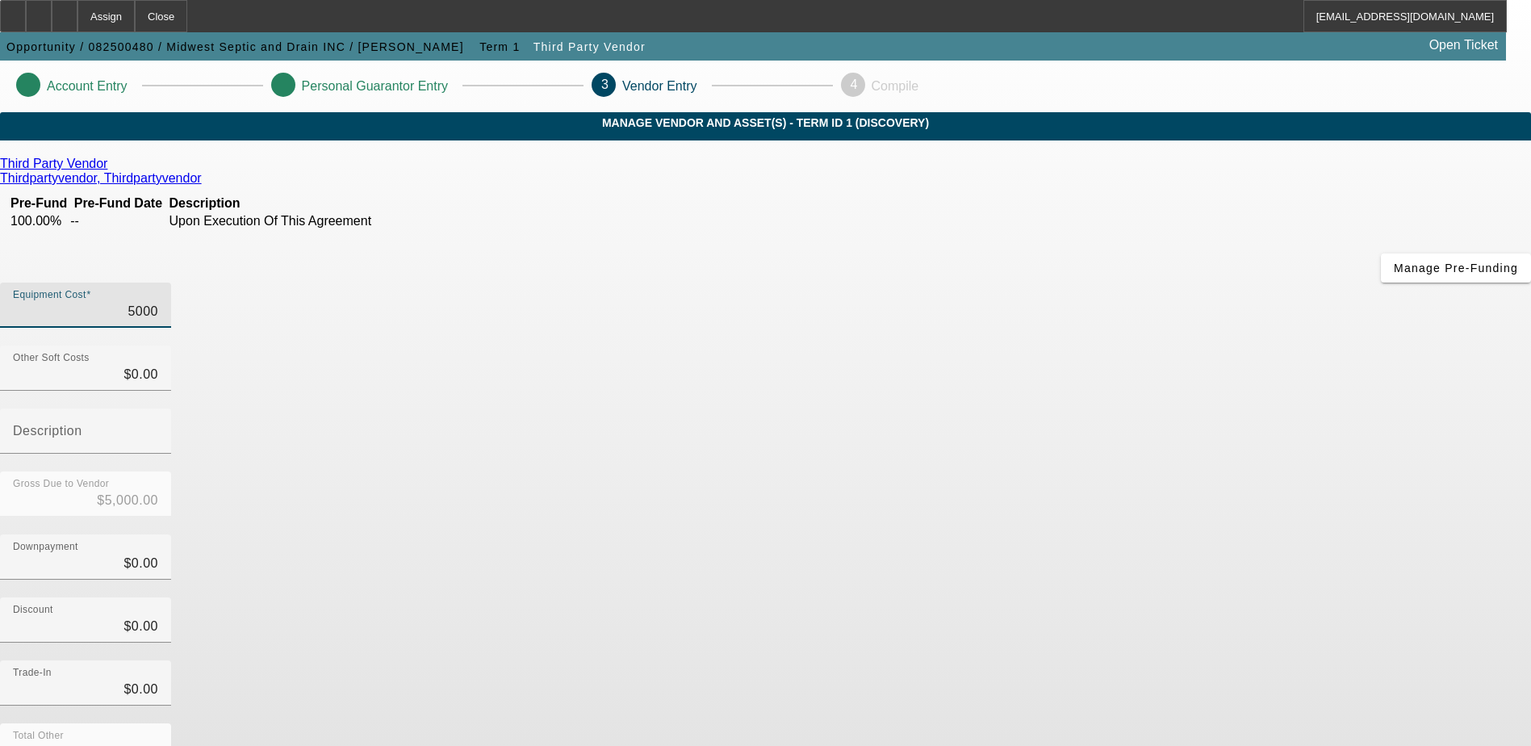
type input "$50,000.00"
click at [1084, 534] on div "Downpayment $0.00" at bounding box center [765, 565] width 1531 height 63
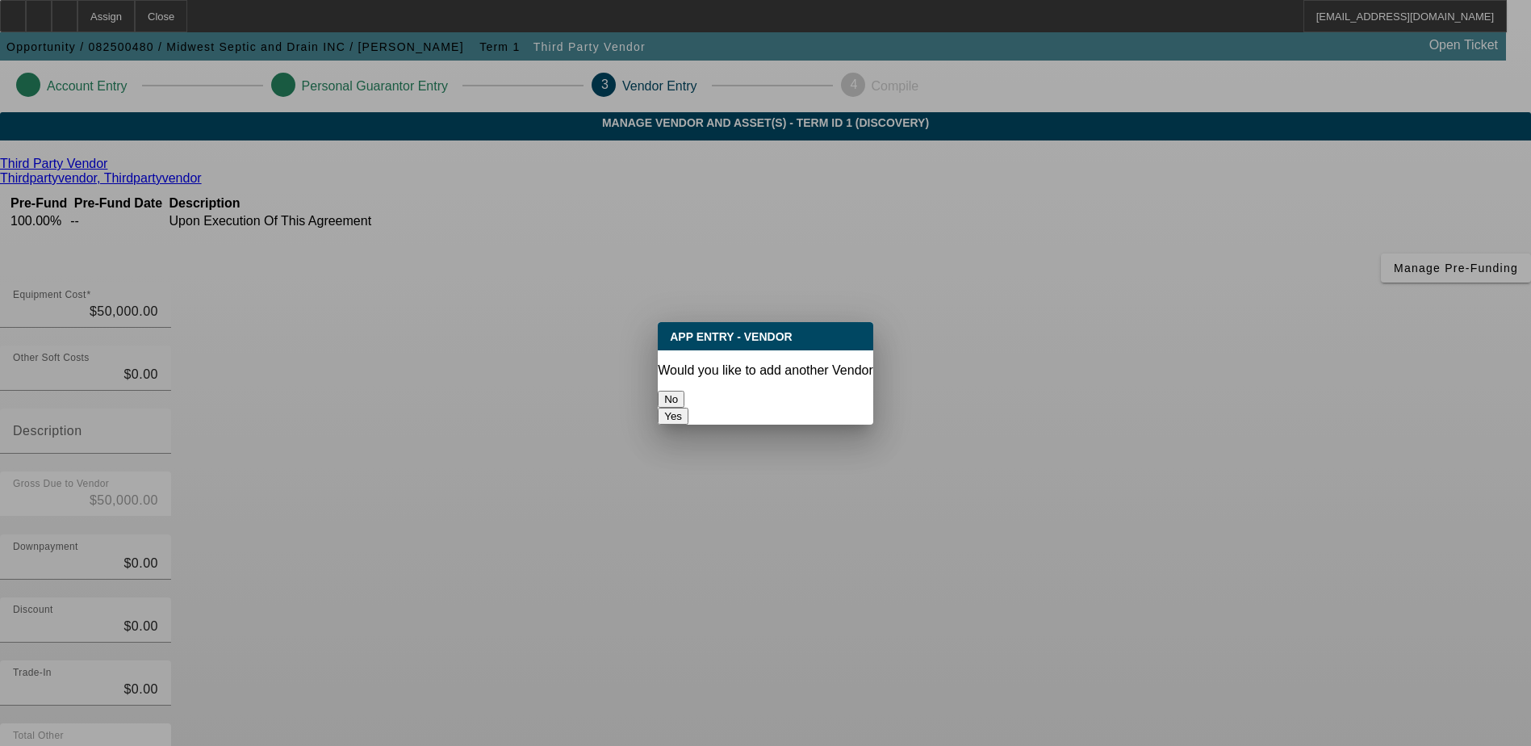
click at [684, 394] on button "No" at bounding box center [671, 399] width 27 height 17
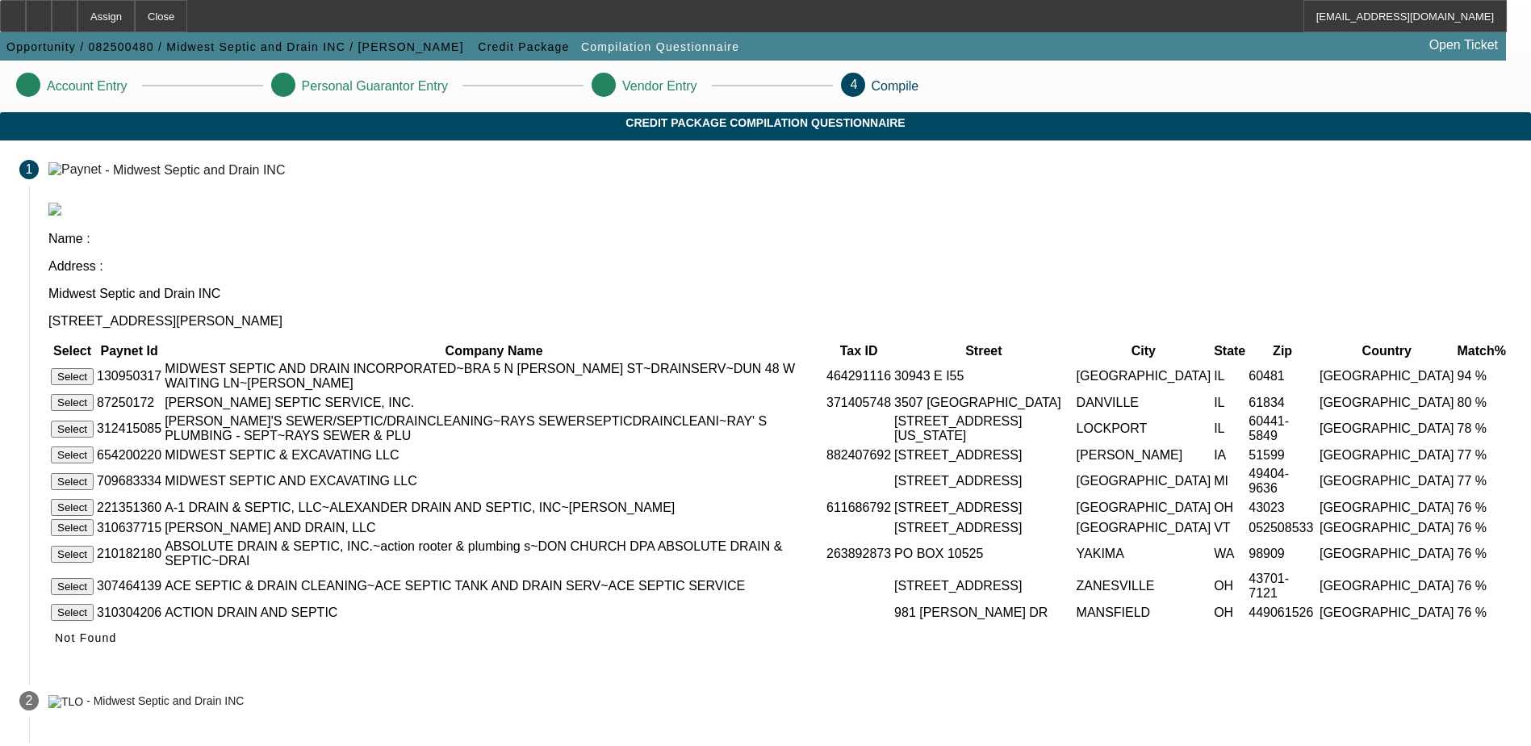
click at [94, 368] on button "Select" at bounding box center [72, 376] width 43 height 17
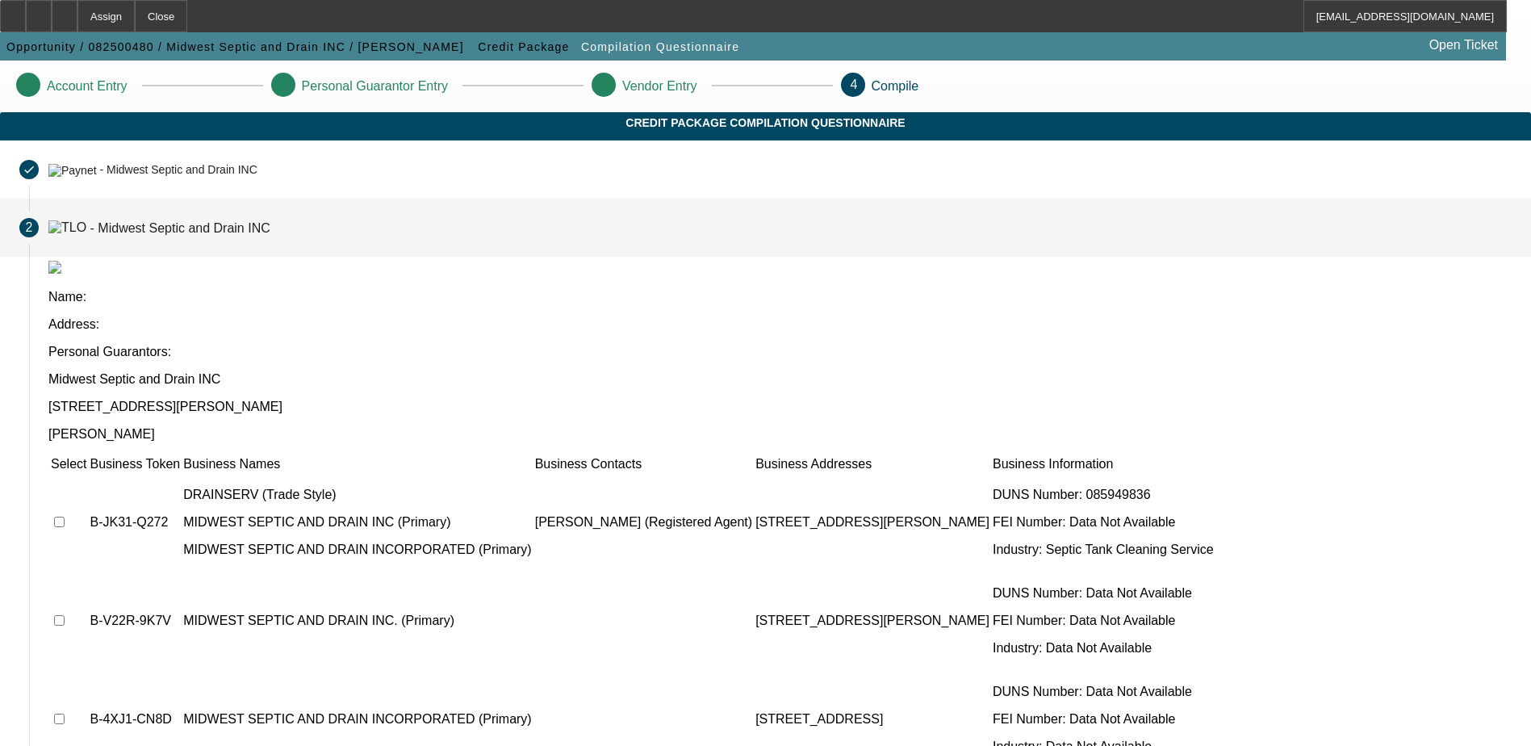
scroll to position [34, 0]
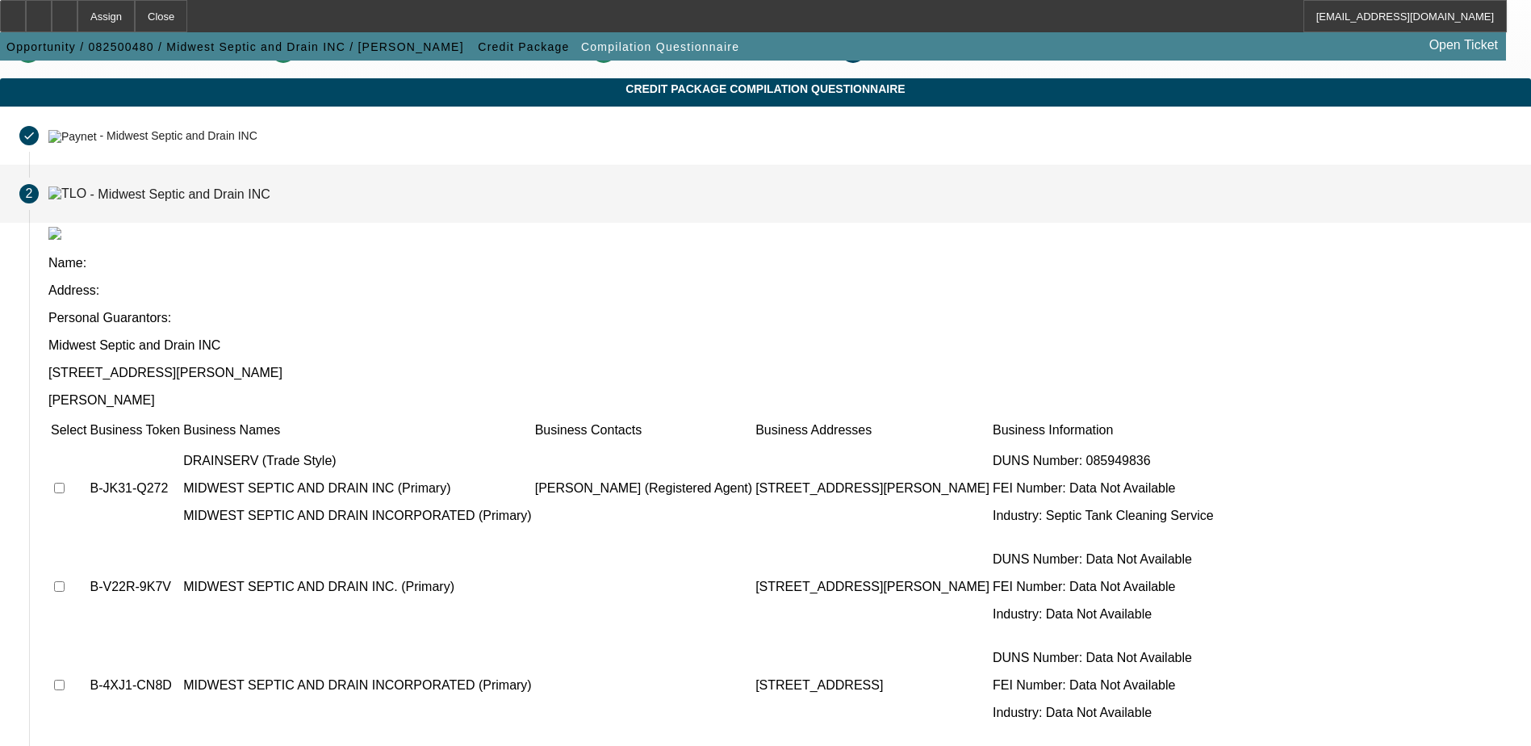
click at [65, 483] on input "checkbox" at bounding box center [59, 488] width 10 height 10
checkbox input "true"
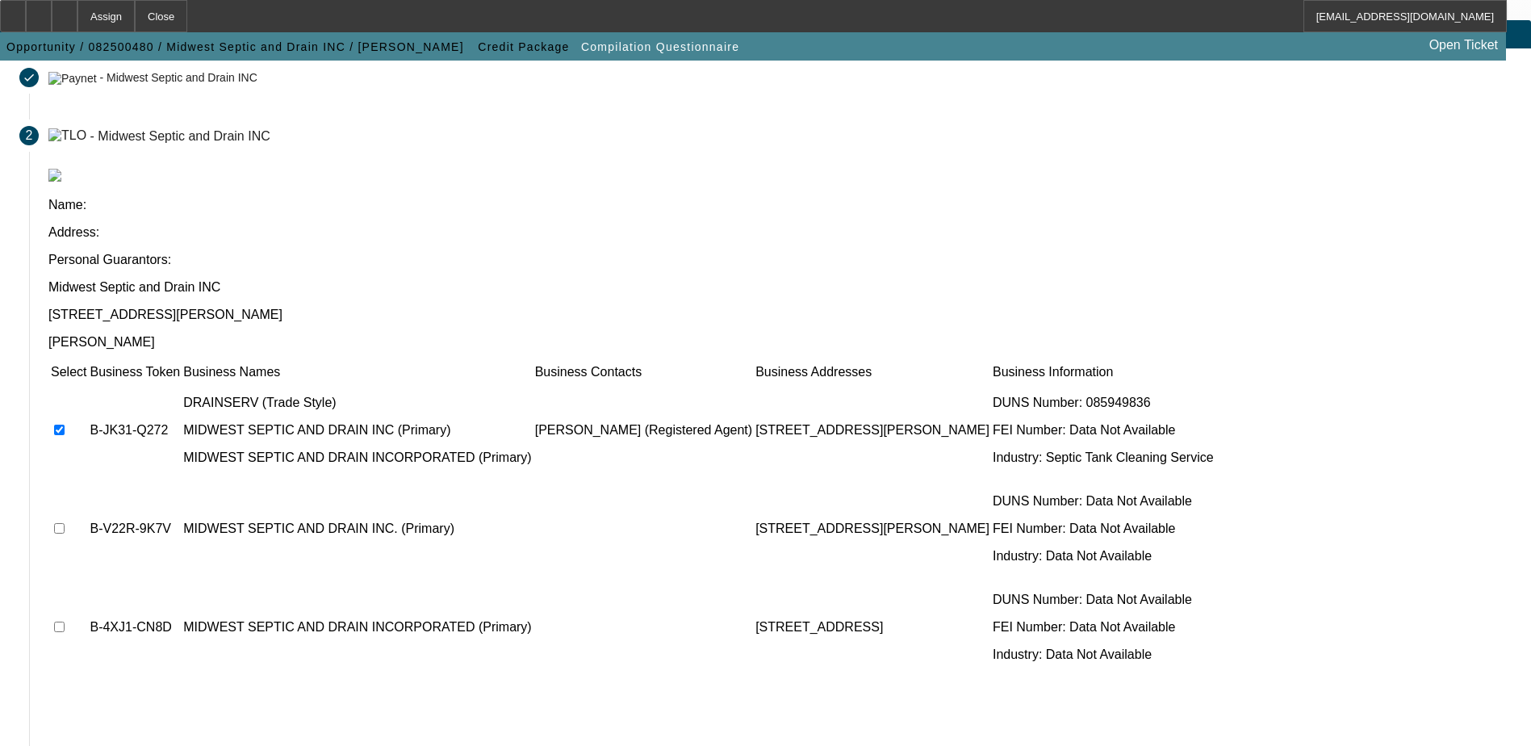
scroll to position [147, 0]
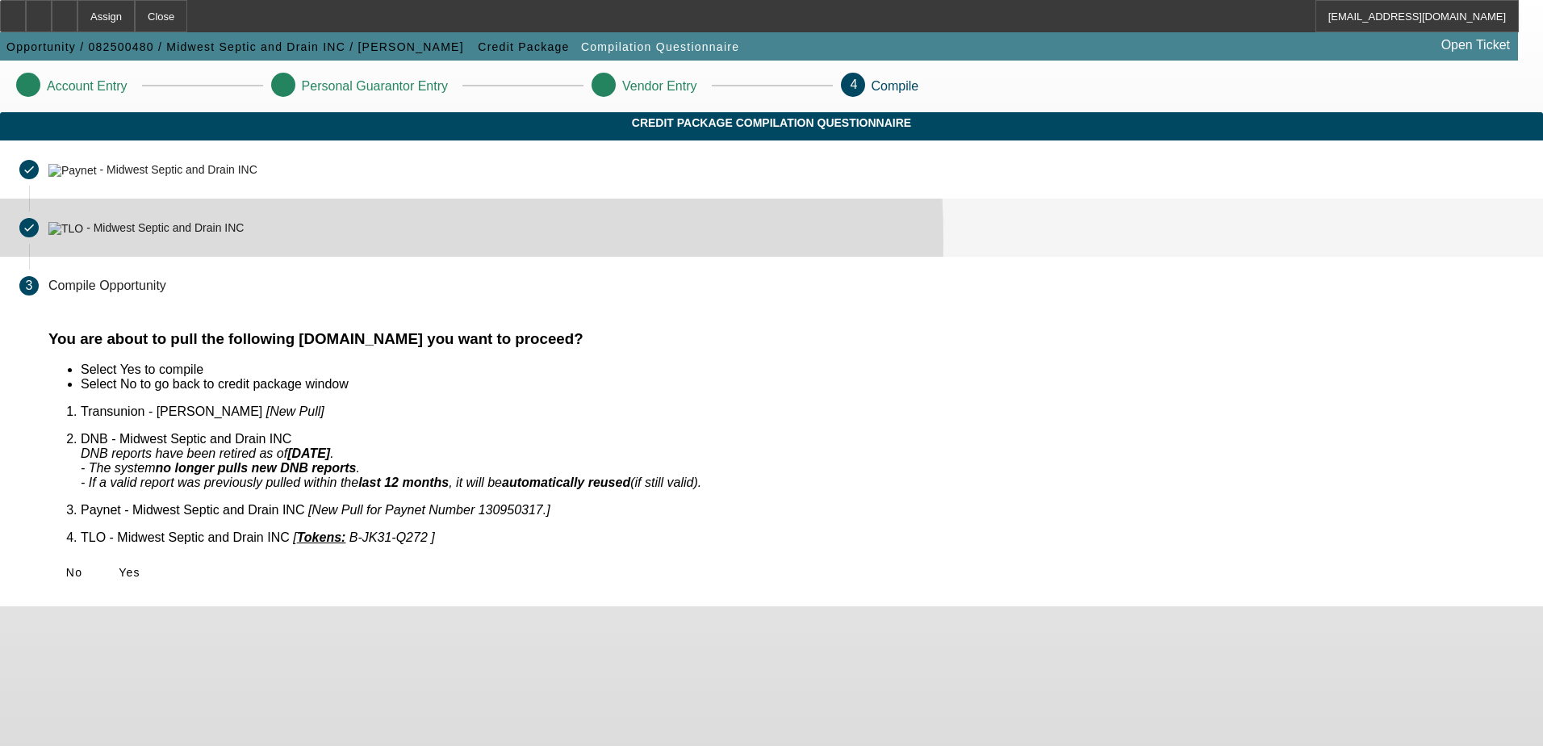
click at [452, 256] on mat-step-header "Completed done - Midwest Septic and Drain INC" at bounding box center [771, 228] width 1543 height 58
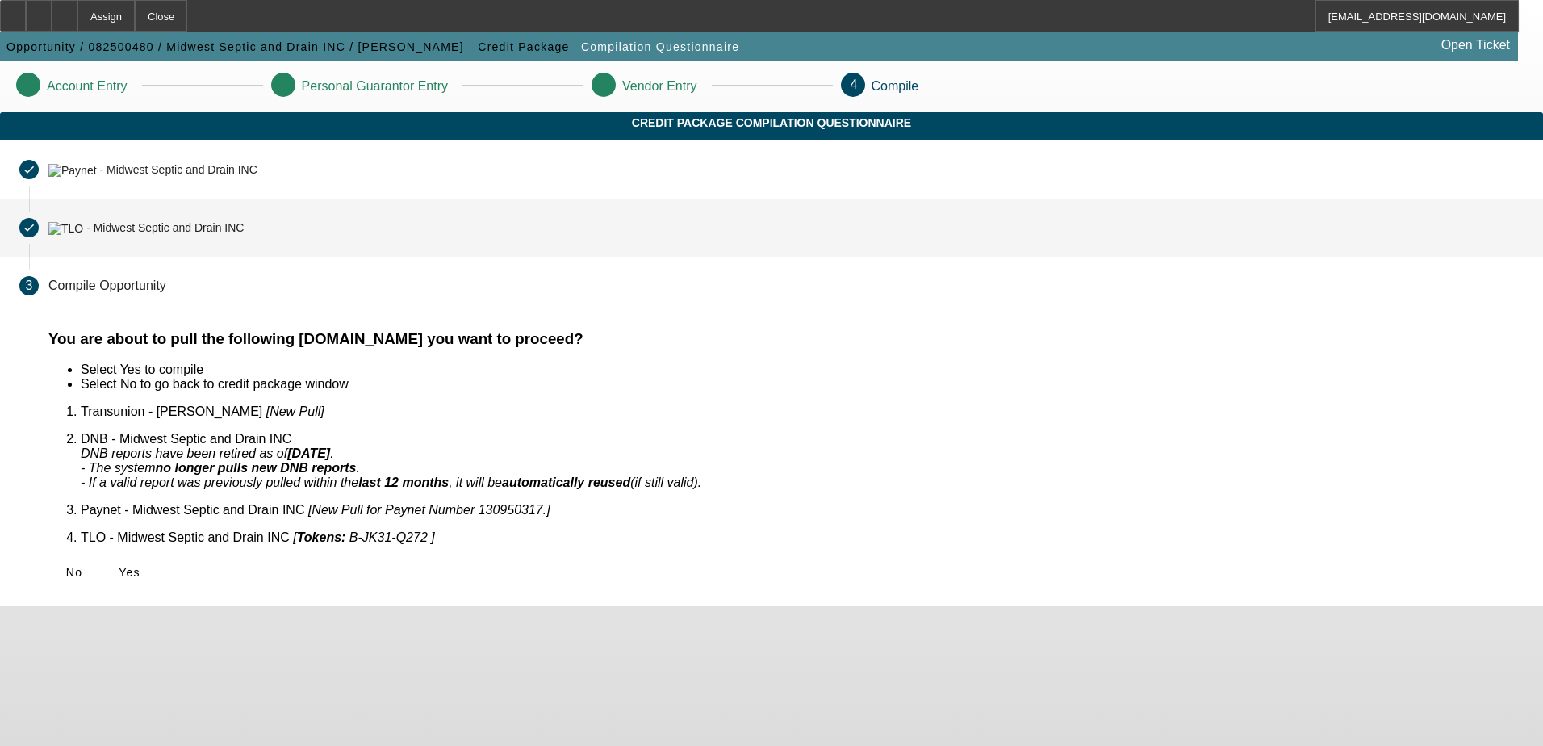
click at [455, 256] on mat-step-header "Completed done - Midwest Septic and Drain INC" at bounding box center [771, 228] width 1543 height 58
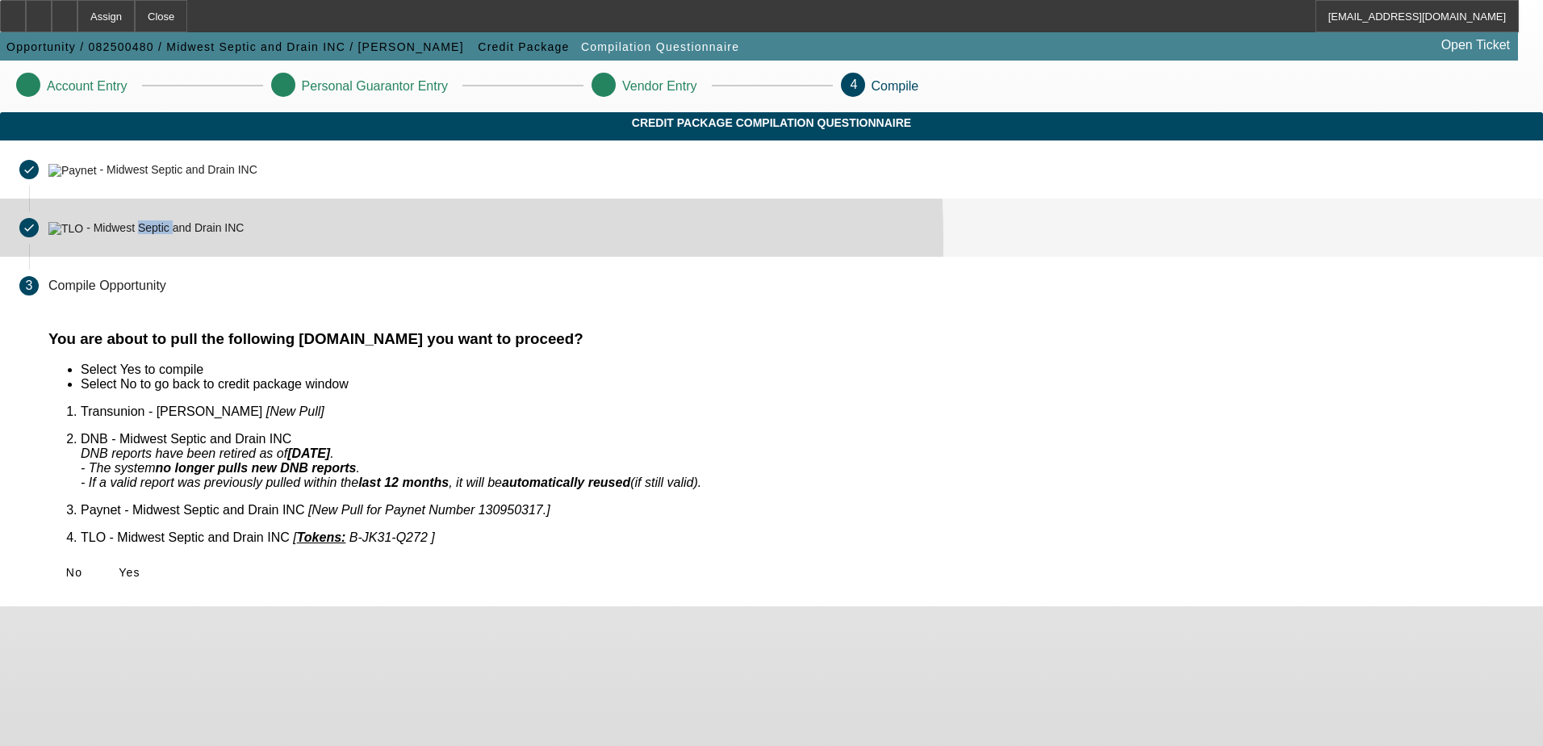
click at [455, 256] on mat-step-header "Completed done - Midwest Septic and Drain INC" at bounding box center [771, 228] width 1543 height 58
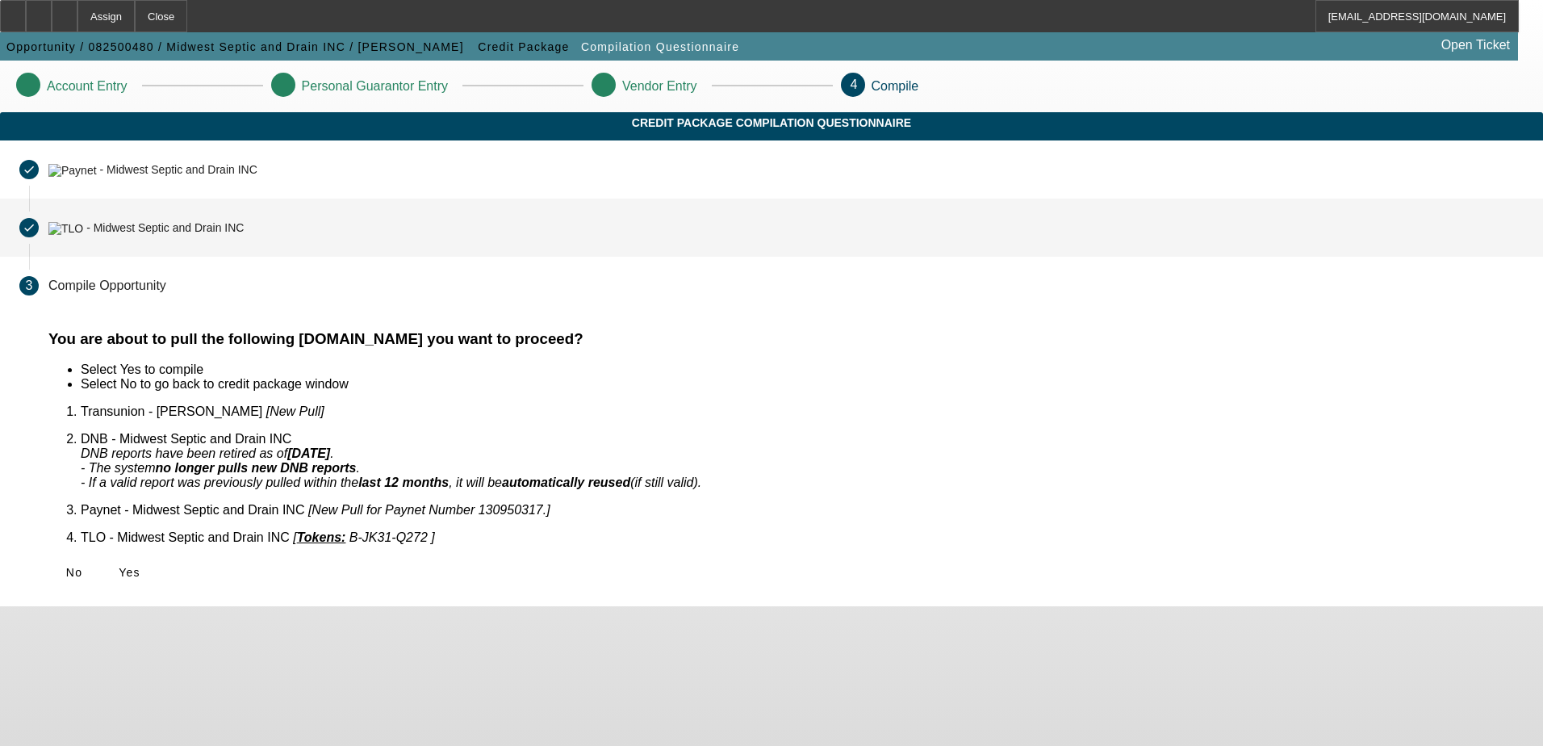
drag, startPoint x: 455, startPoint y: 256, endPoint x: 617, endPoint y: 258, distance: 162.3
click at [617, 257] on mat-step-header "Completed done - Midwest Septic and Drain INC" at bounding box center [771, 228] width 1543 height 58
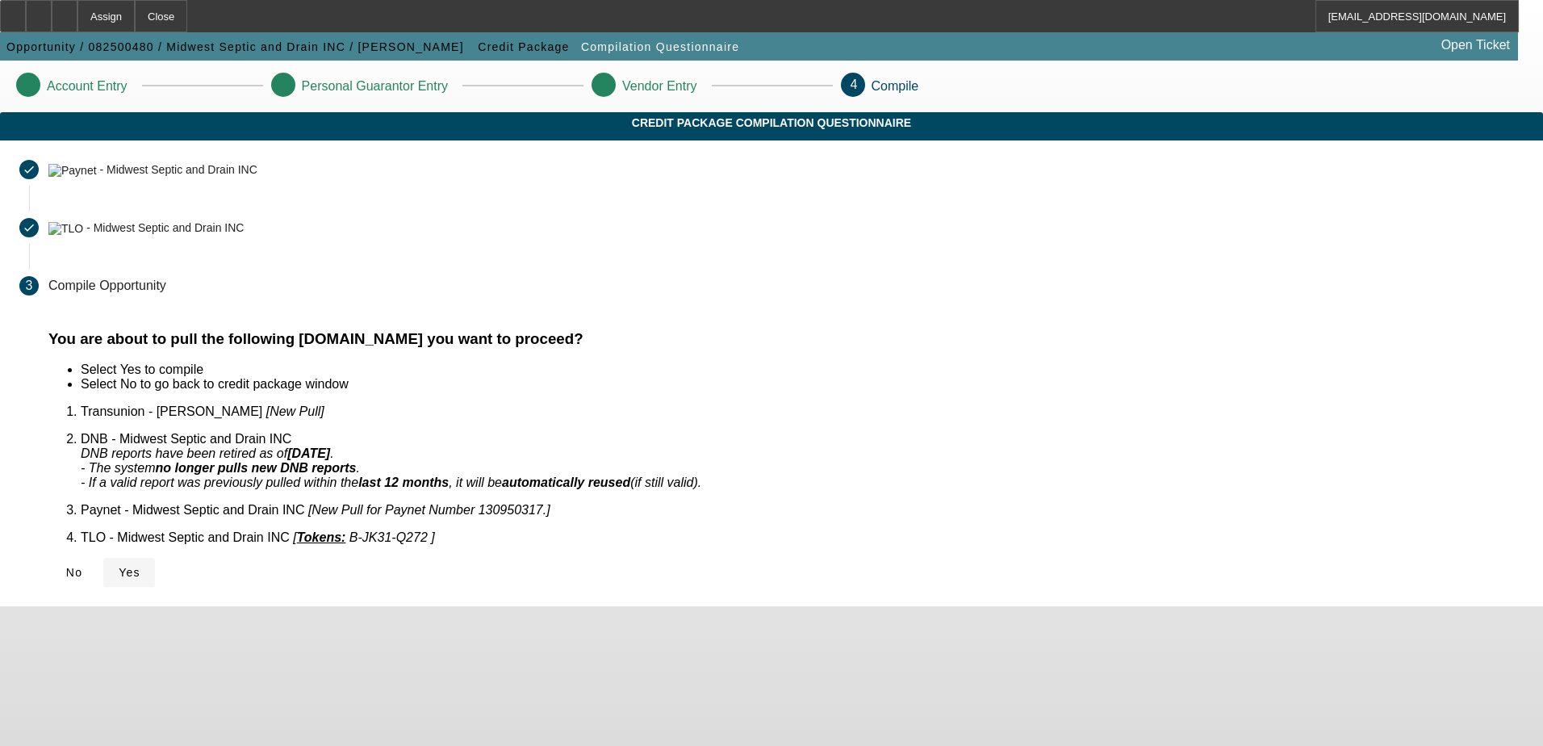
click at [140, 566] on span "Yes" at bounding box center [130, 572] width 22 height 13
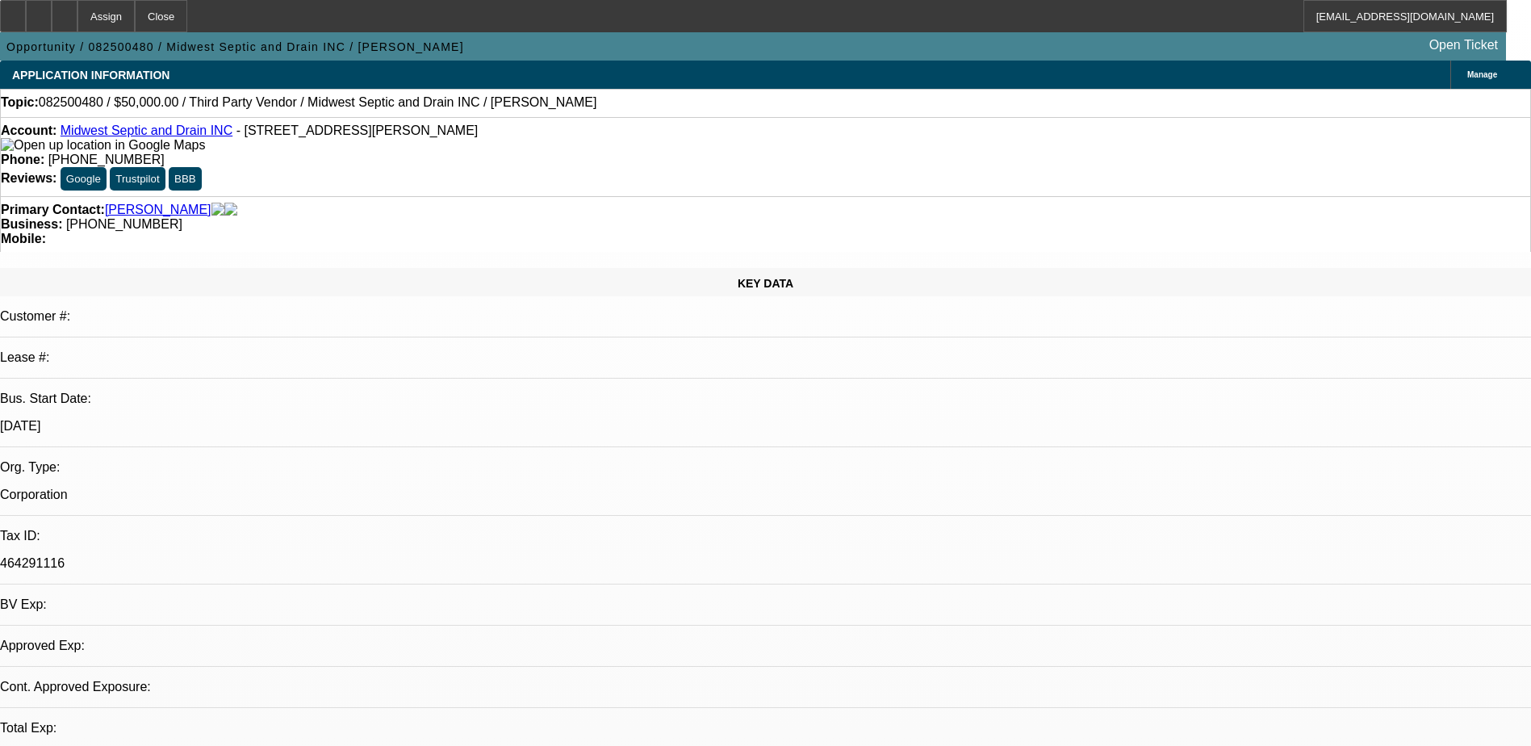
select select "0"
select select "2"
select select "0.1"
select select "4"
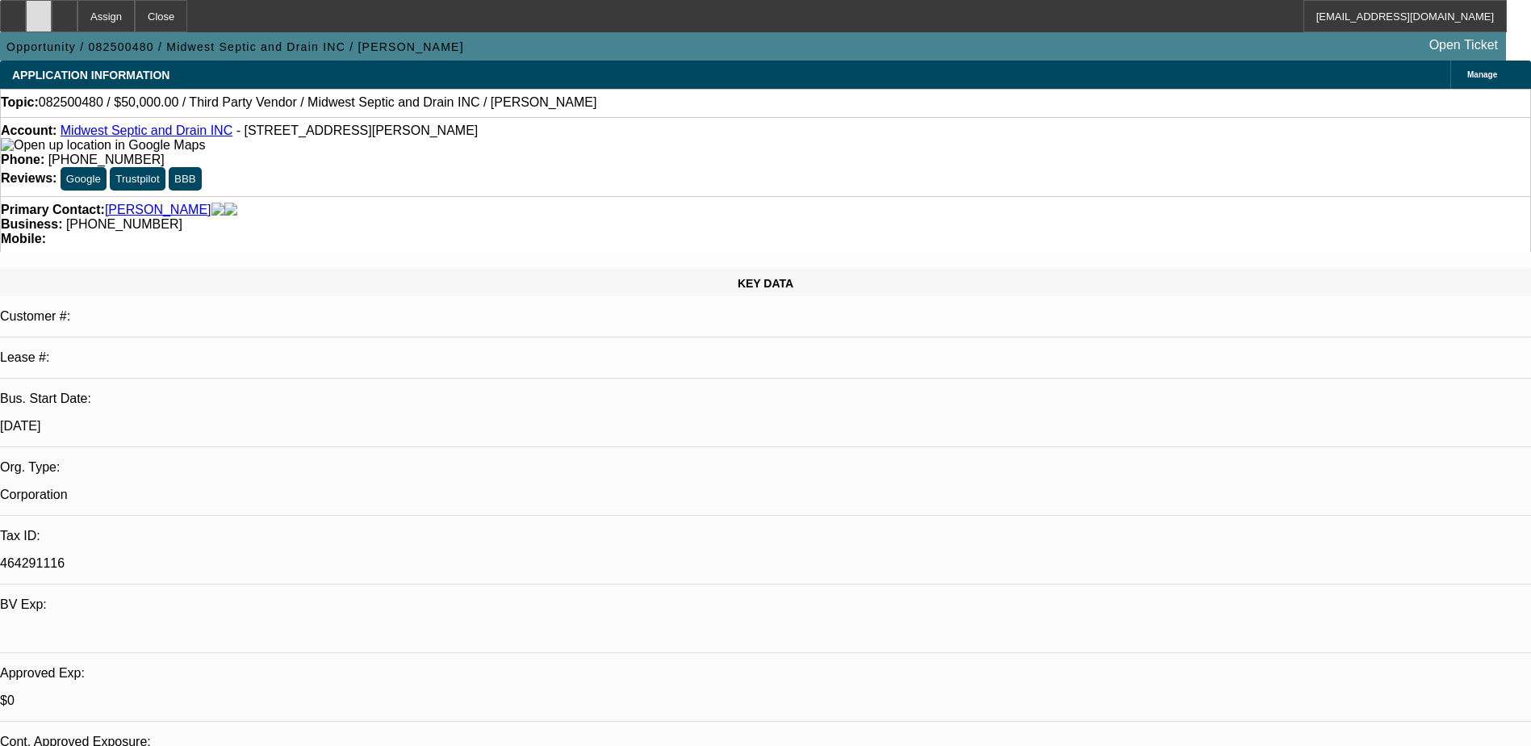
click at [39, 10] on icon at bounding box center [39, 10] width 0 height 0
click at [65, 10] on icon at bounding box center [65, 10] width 0 height 0
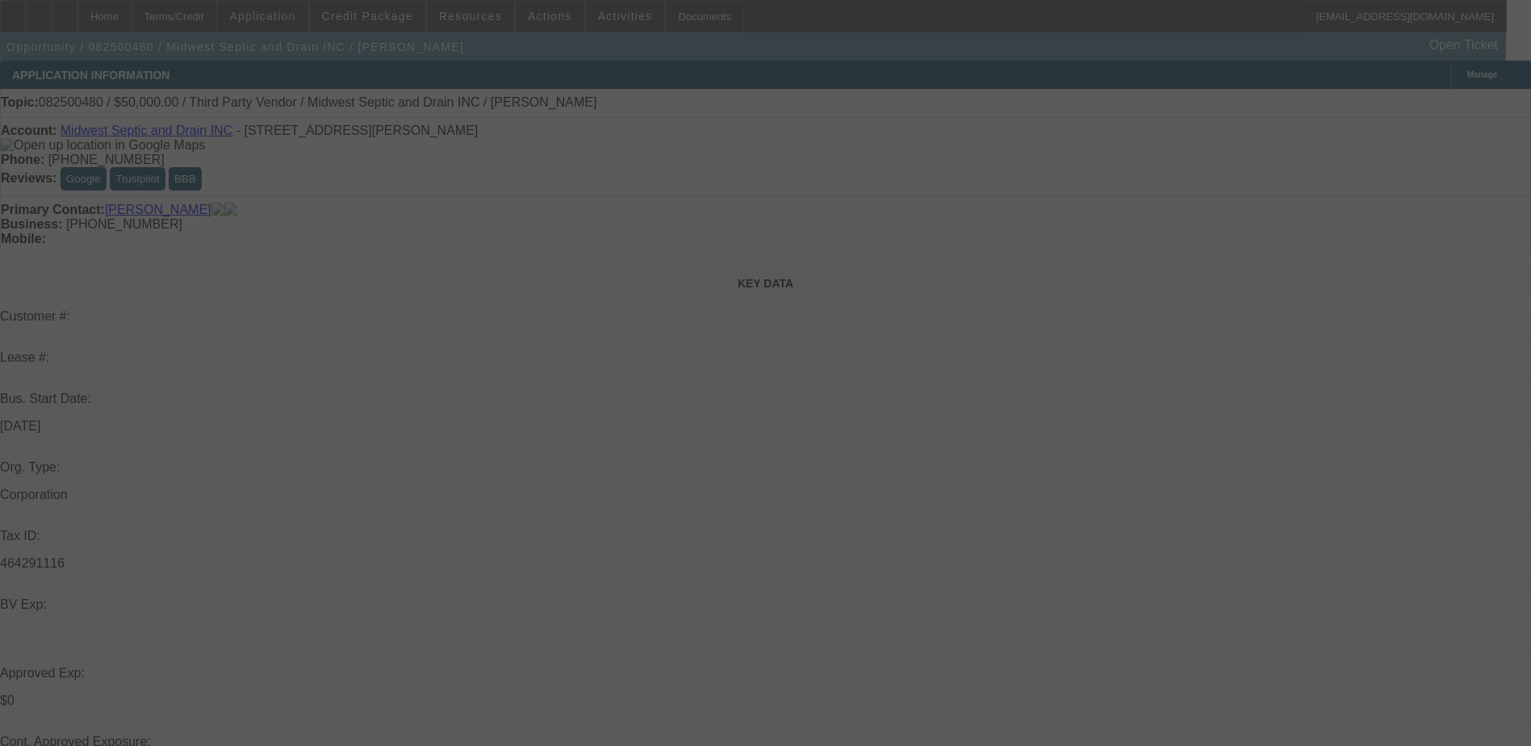
select select "0"
select select "2"
select select "0.1"
select select "4"
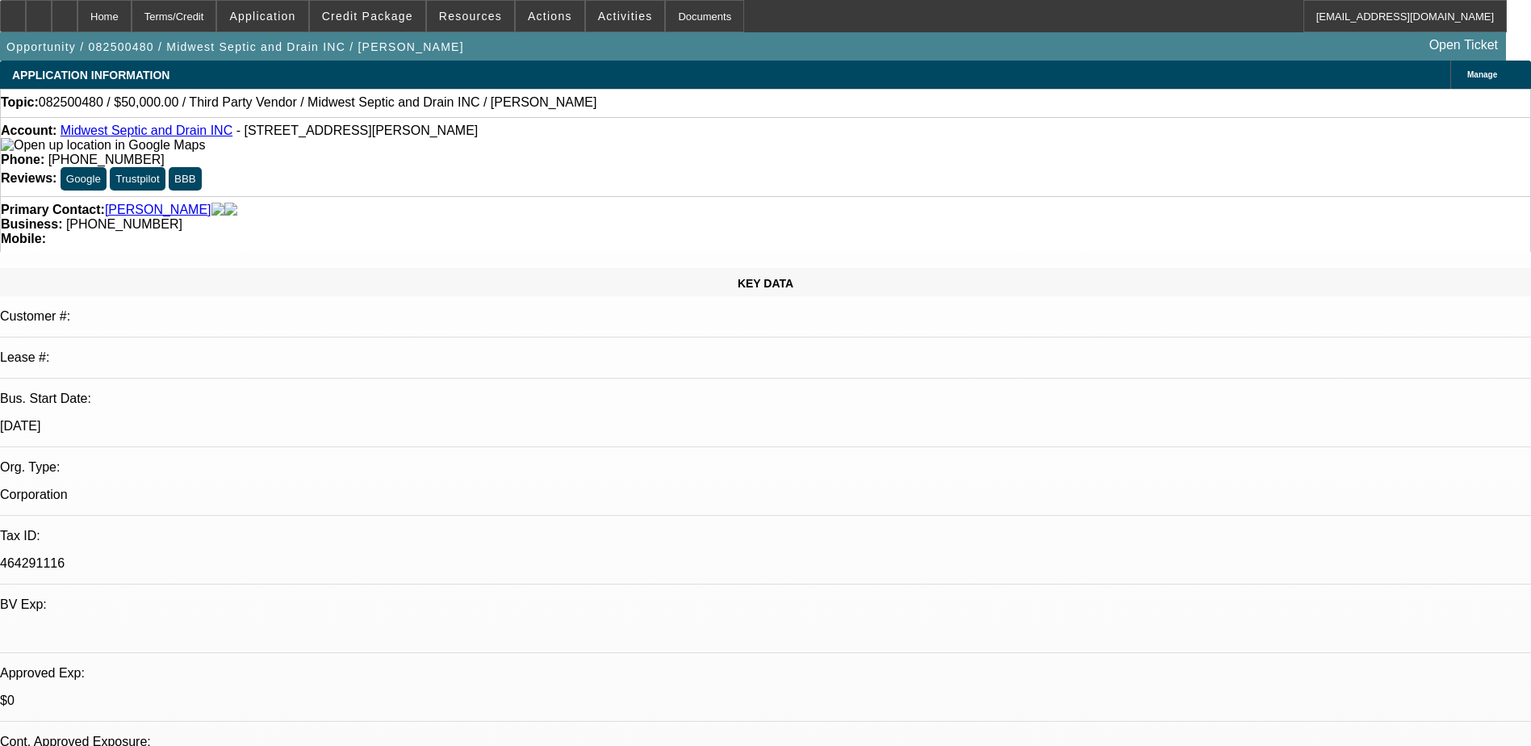
click at [455, 203] on div "Primary Contact: McIe, Leonard" at bounding box center [766, 210] width 1530 height 15
click at [195, 135] on link "Midwest Septic and Drain INC" at bounding box center [147, 130] width 172 height 14
click at [77, 24] on div at bounding box center [65, 16] width 26 height 32
select select "0"
select select "2"
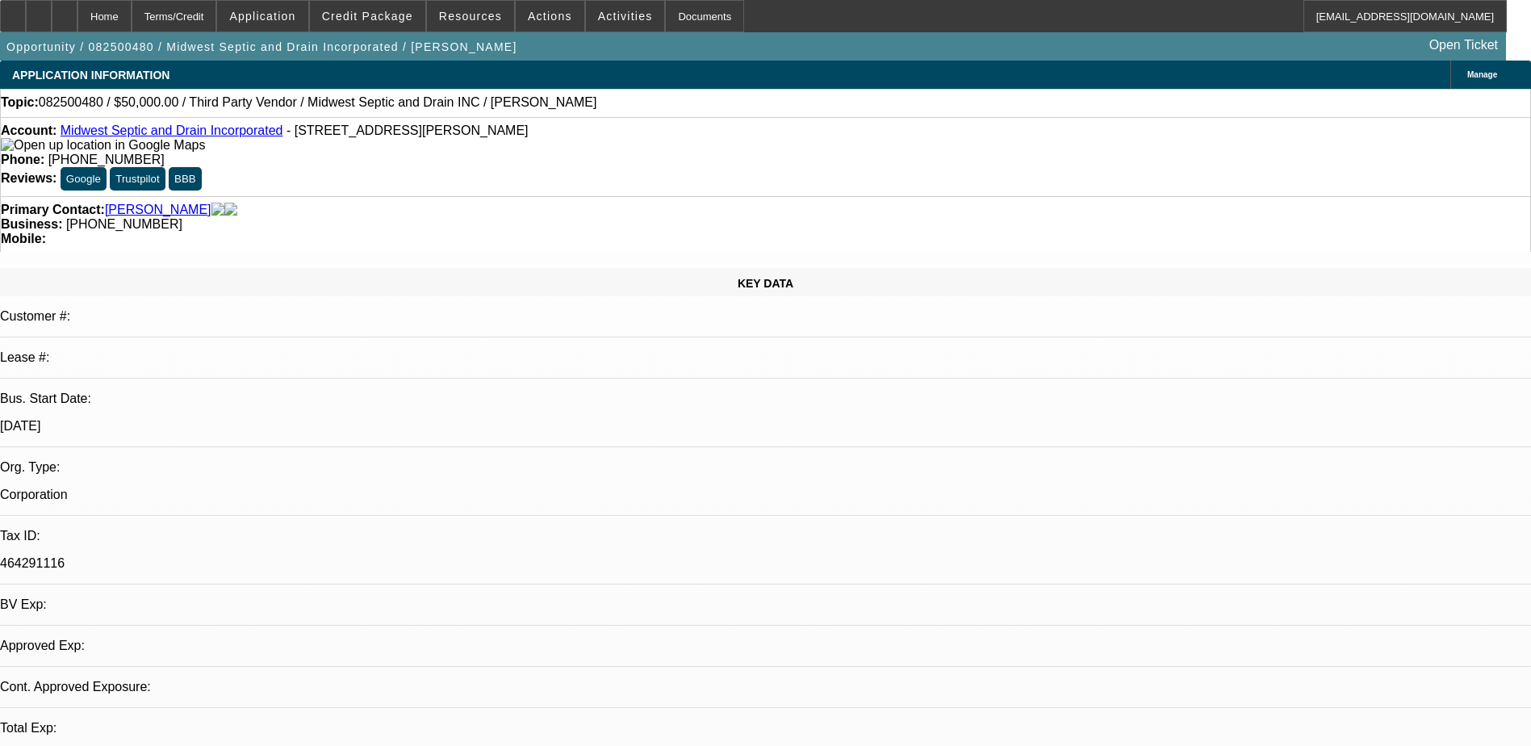
select select "0.1"
select select "1"
select select "2"
select select "4"
